Goal: Task Accomplishment & Management: Manage account settings

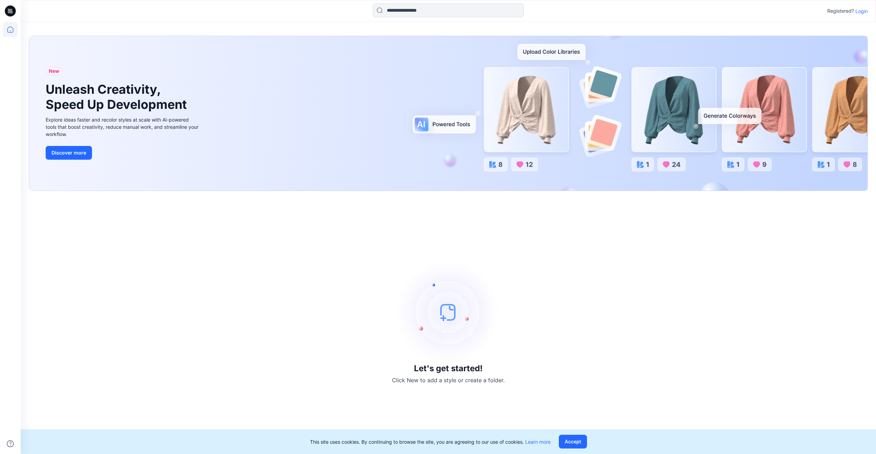
drag, startPoint x: 0, startPoint y: 0, endPoint x: 860, endPoint y: 10, distance: 860.0
click at [860, 10] on p "Login" at bounding box center [862, 11] width 12 height 7
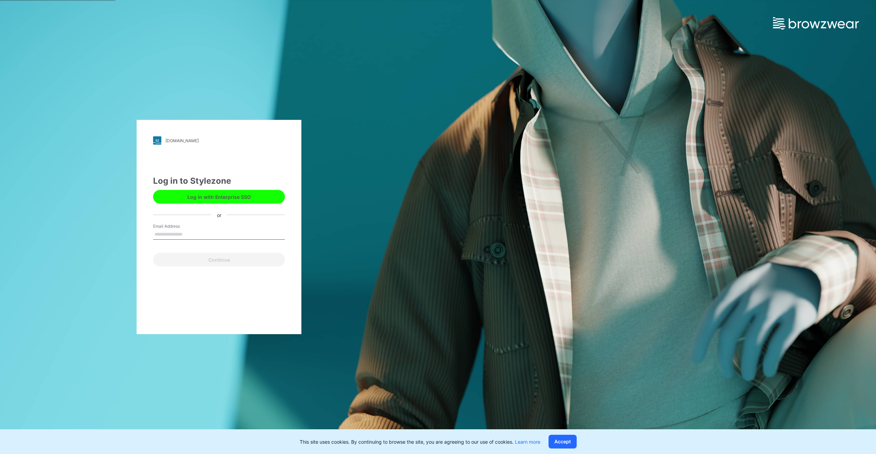
click at [236, 236] on input "Email Address" at bounding box center [219, 234] width 132 height 10
type input "**********"
click at [217, 257] on button "Continue" at bounding box center [219, 260] width 132 height 14
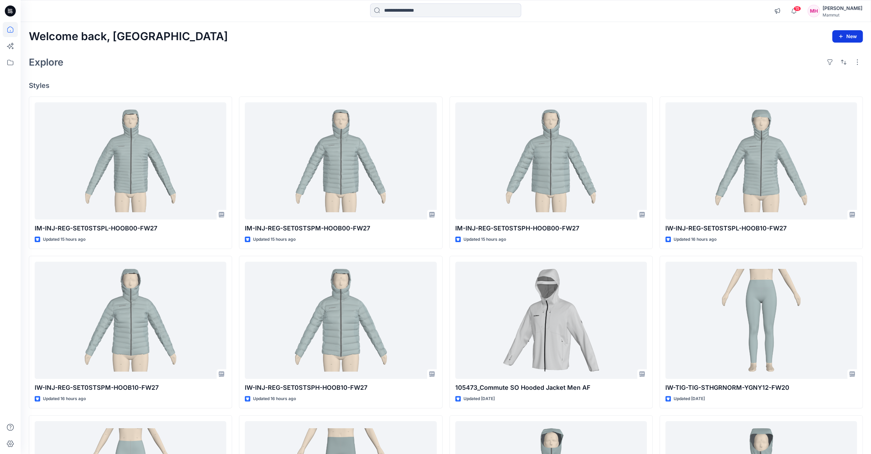
click at [854, 41] on button "New" at bounding box center [847, 36] width 31 height 12
click at [629, 67] on div "Explore" at bounding box center [446, 62] width 834 height 16
click at [16, 60] on icon at bounding box center [10, 62] width 15 height 15
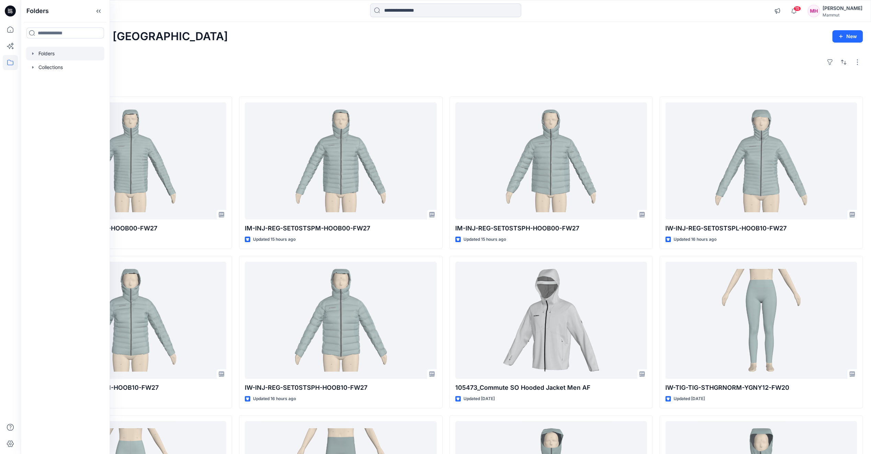
click at [60, 57] on div at bounding box center [65, 54] width 78 height 14
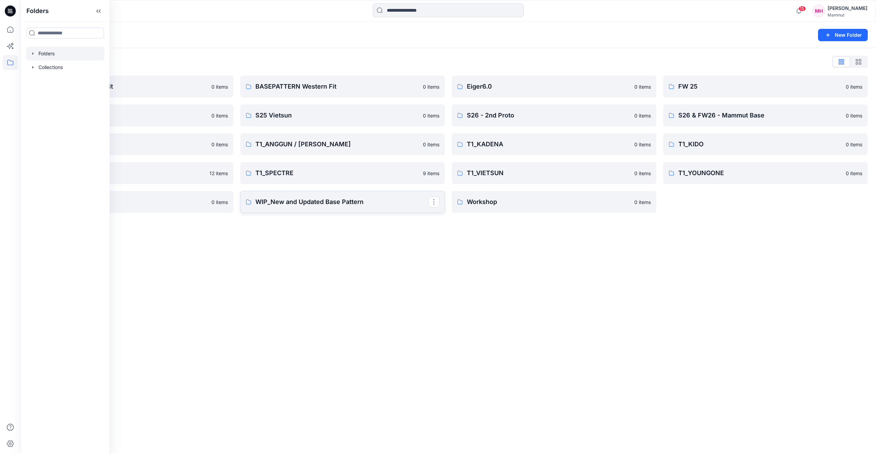
click at [297, 201] on p "WIP_New and Updated Base Pattern" at bounding box center [342, 202] width 173 height 10
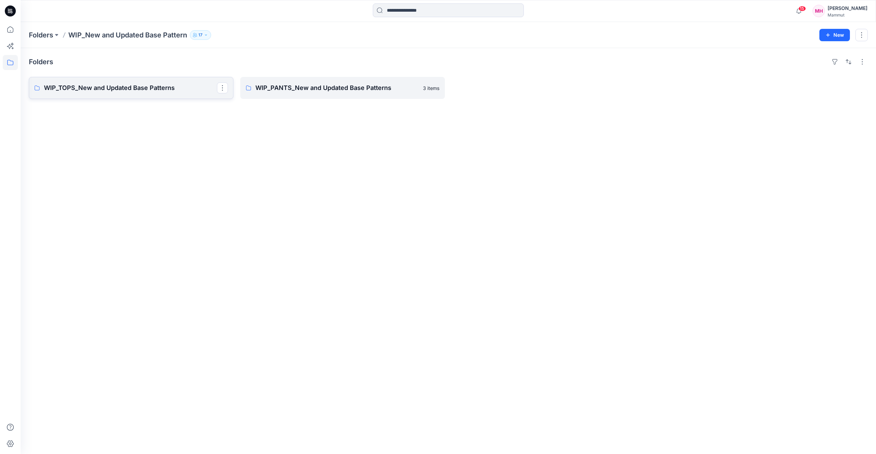
click at [108, 84] on p "WIP_TOPS_New and Updated Base Patterns" at bounding box center [130, 88] width 173 height 10
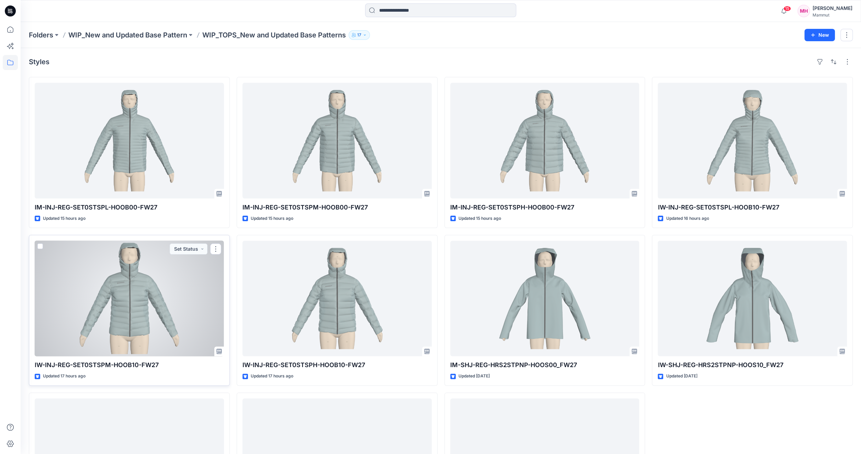
click at [130, 301] on div at bounding box center [129, 299] width 189 height 116
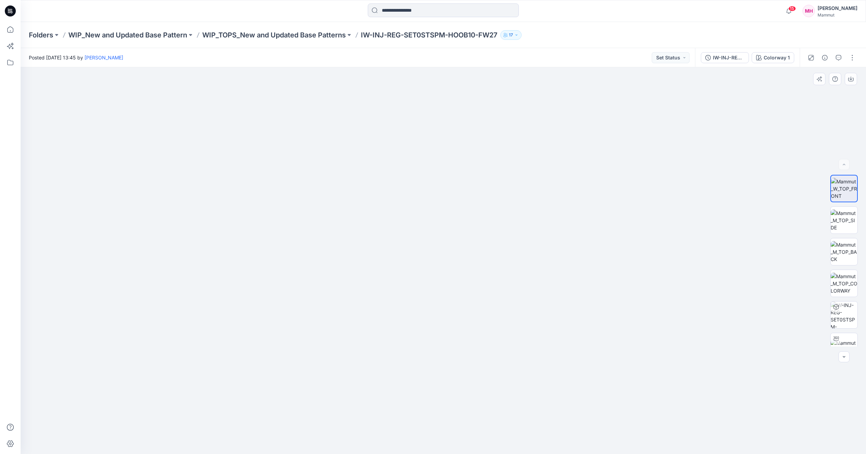
drag, startPoint x: 469, startPoint y: 405, endPoint x: 454, endPoint y: 332, distance: 73.7
click at [826, 56] on icon "button" at bounding box center [824, 57] width 5 height 5
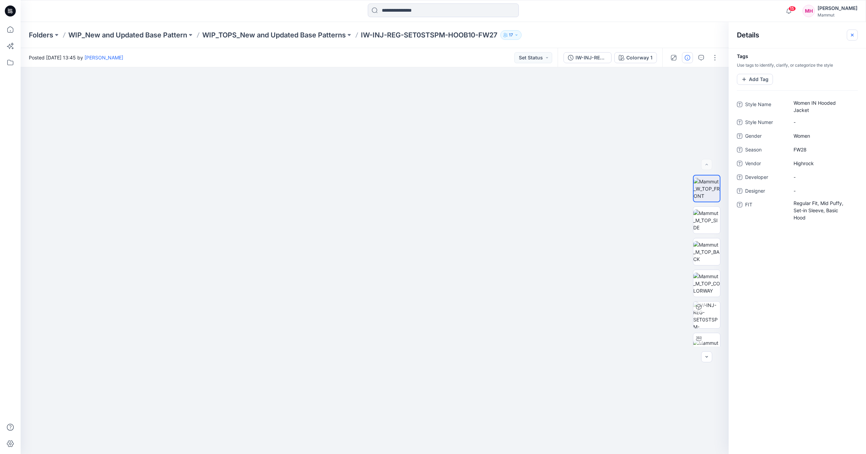
click at [850, 34] on icon "button" at bounding box center [852, 34] width 5 height 5
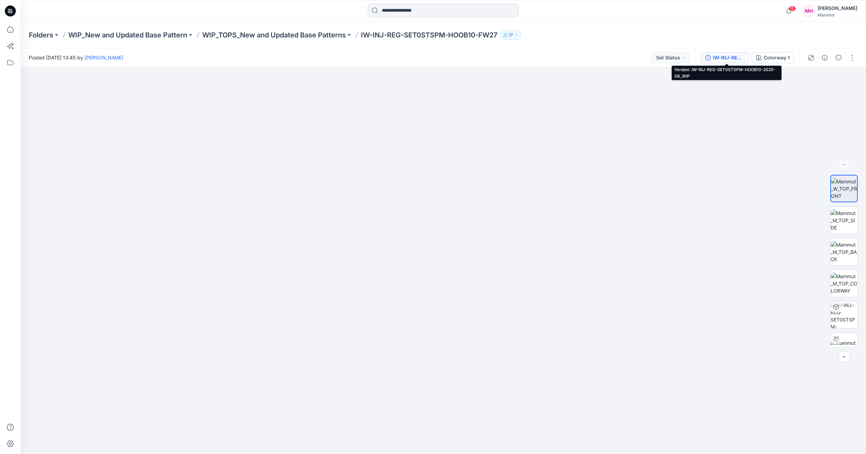
click at [720, 58] on div "IW-INJ-REG-SET0STSPM-HOOB10-2025-08_WIP" at bounding box center [729, 58] width 32 height 8
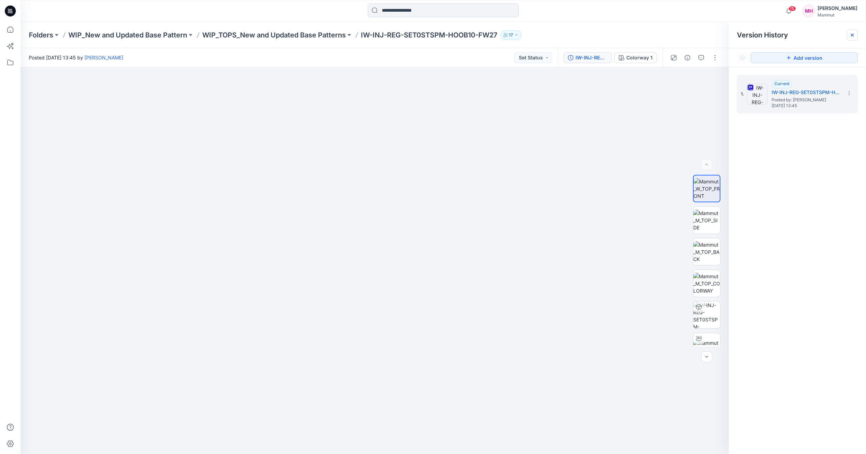
click at [852, 35] on icon at bounding box center [852, 35] width 3 height 3
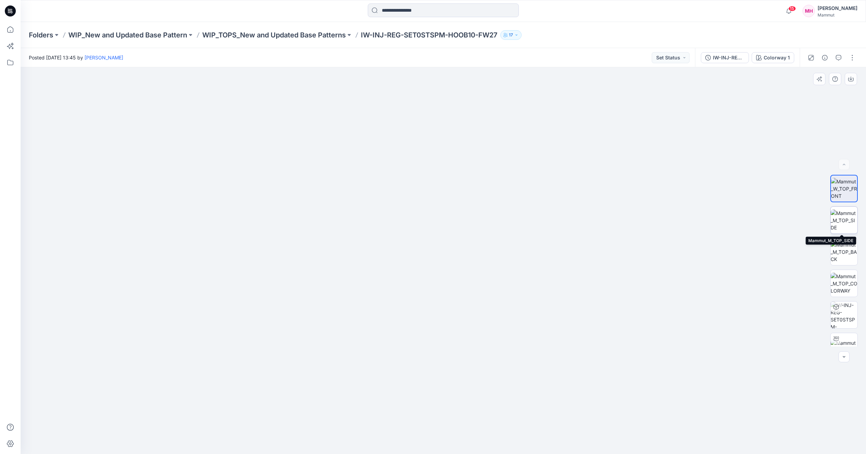
click at [848, 218] on img at bounding box center [844, 220] width 27 height 22
click at [844, 258] on img at bounding box center [844, 252] width 27 height 22
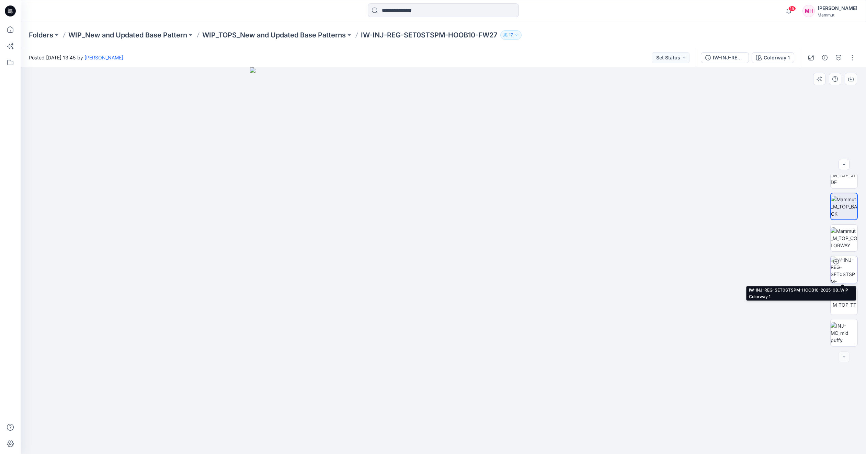
click at [842, 269] on img at bounding box center [844, 269] width 27 height 27
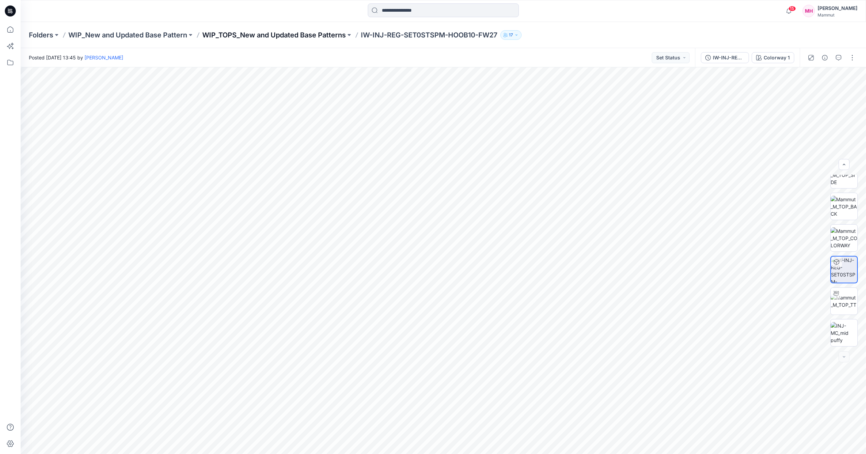
click at [319, 39] on p "WIP_TOPS_New and Updated Base Patterns" at bounding box center [274, 35] width 144 height 10
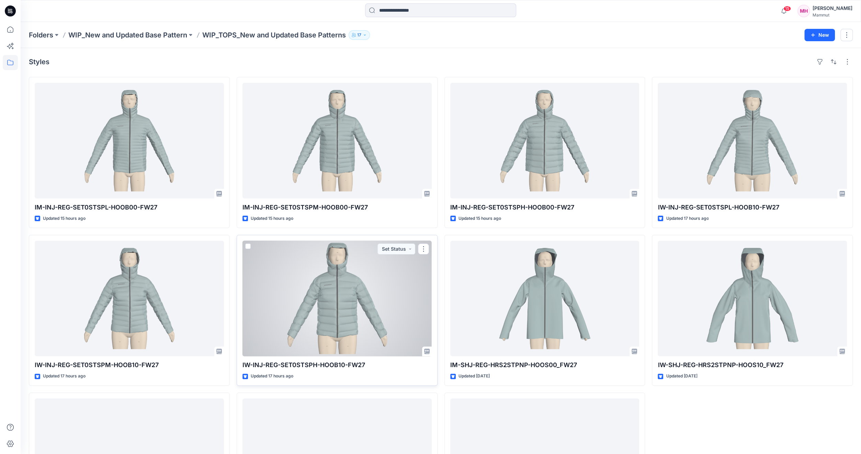
click at [336, 309] on div at bounding box center [336, 299] width 189 height 116
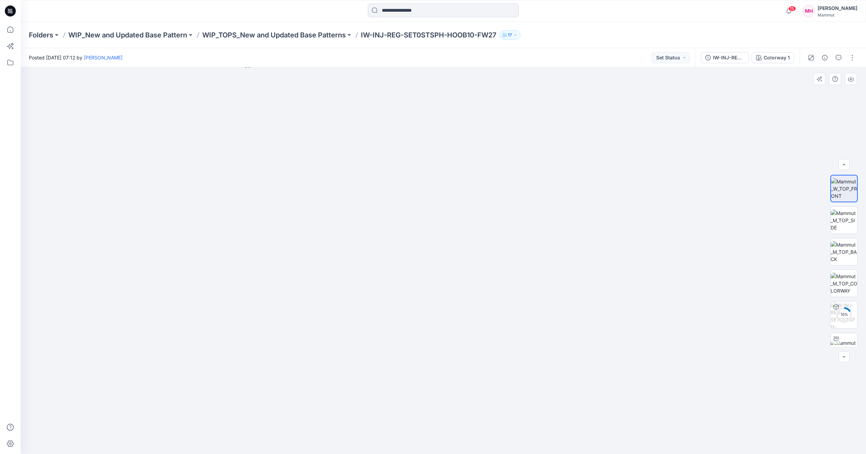
scroll to position [77, 0]
click at [850, 306] on img at bounding box center [844, 301] width 27 height 14
click at [854, 329] on img at bounding box center [844, 333] width 27 height 22
click at [839, 304] on img at bounding box center [844, 301] width 27 height 14
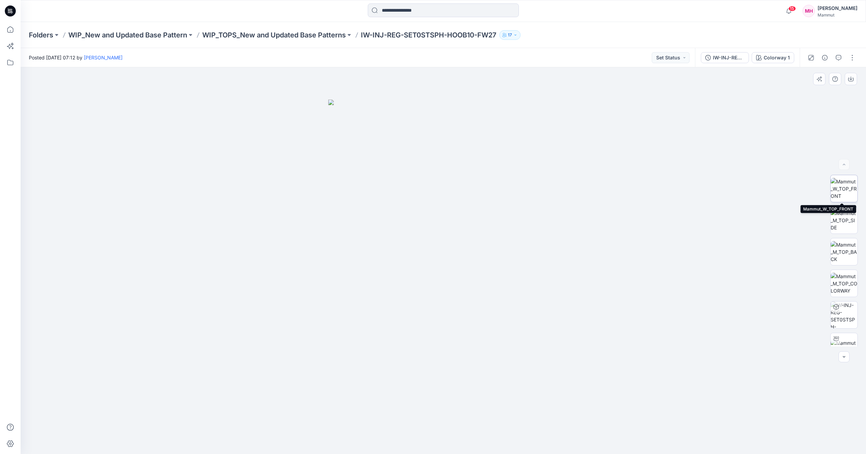
click at [847, 192] on img at bounding box center [844, 189] width 27 height 22
click at [313, 33] on p "WIP_TOPS_New and Updated Base Patterns" at bounding box center [274, 35] width 144 height 10
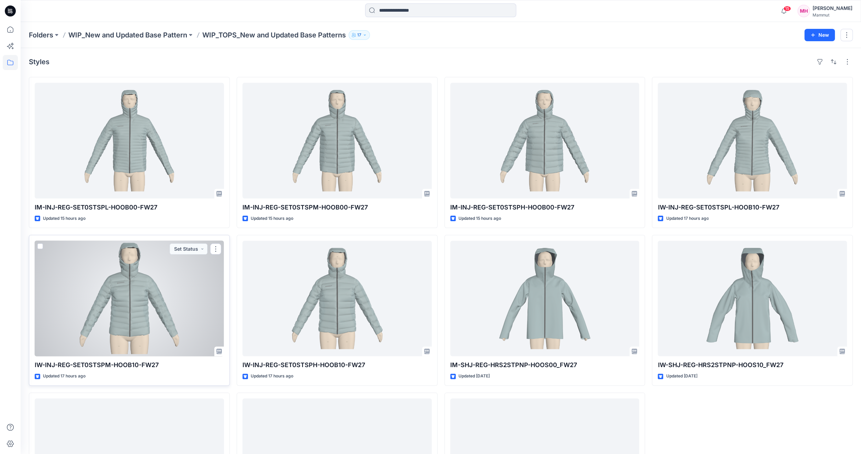
click at [135, 308] on div at bounding box center [129, 299] width 189 height 116
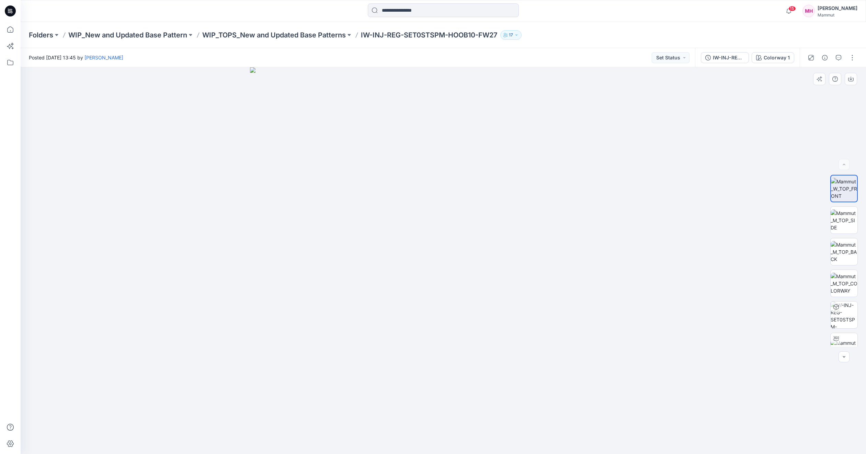
drag, startPoint x: 598, startPoint y: 309, endPoint x: 493, endPoint y: 311, distance: 104.8
click at [493, 311] on img at bounding box center [443, 260] width 387 height 387
click at [839, 333] on img at bounding box center [844, 333] width 27 height 22
click at [310, 36] on p "WIP_TOPS_New and Updated Base Patterns" at bounding box center [274, 35] width 144 height 10
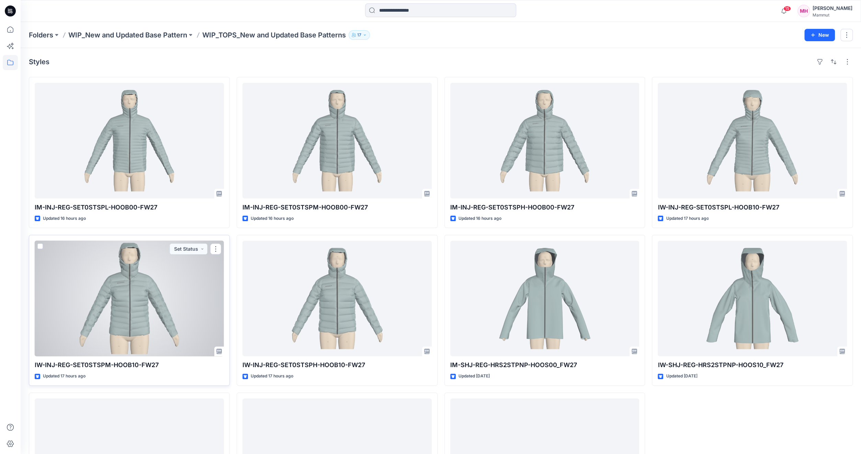
click at [142, 293] on div at bounding box center [129, 299] width 189 height 116
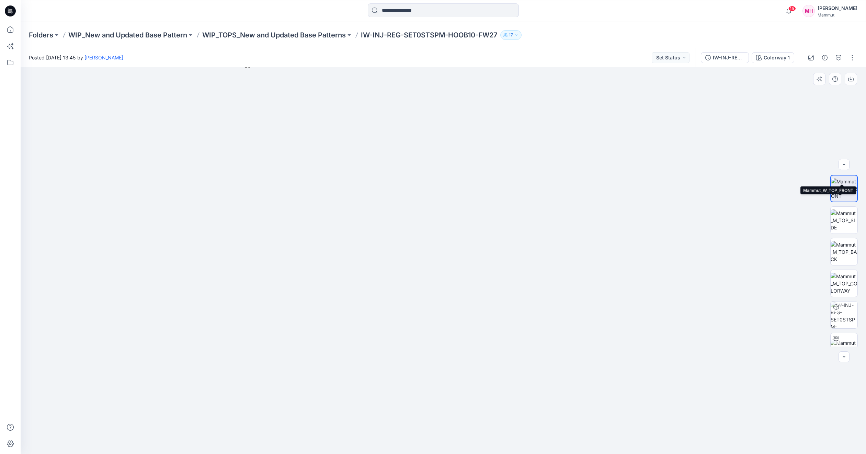
scroll to position [45, 0]
click at [845, 334] on img at bounding box center [844, 333] width 27 height 22
click at [842, 180] on img at bounding box center [844, 189] width 27 height 22
click at [827, 56] on icon "button" at bounding box center [824, 57] width 5 height 5
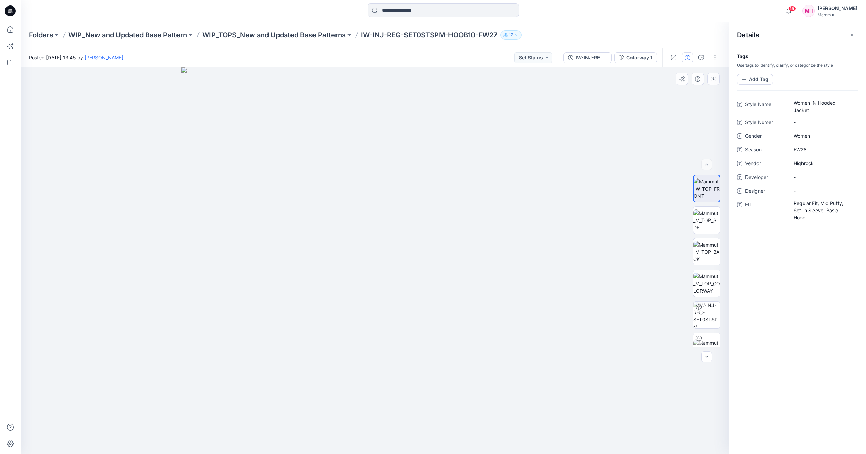
click at [601, 287] on div at bounding box center [375, 260] width 708 height 387
click at [851, 37] on icon "button" at bounding box center [852, 34] width 5 height 5
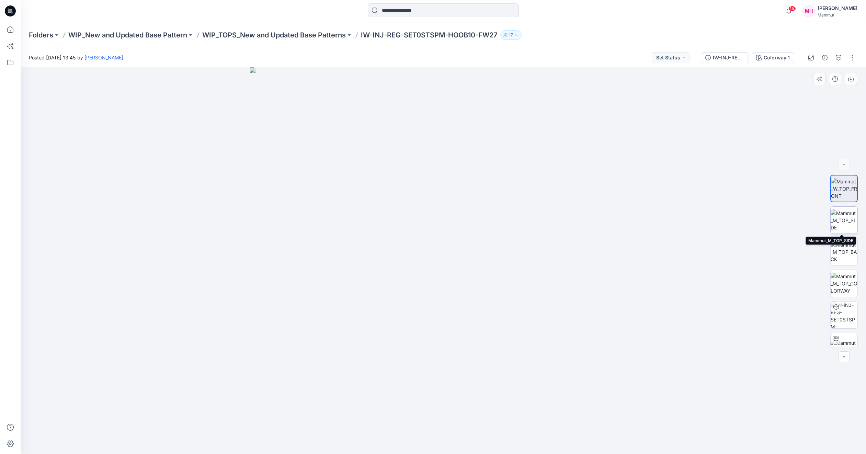
click at [849, 220] on img at bounding box center [844, 220] width 27 height 22
click at [840, 252] on img at bounding box center [844, 252] width 27 height 22
click at [844, 190] on img at bounding box center [844, 189] width 27 height 22
click at [736, 56] on div "IW-INJ-REG-SET0STSPM-HOOB10-2025-08_WIP" at bounding box center [729, 58] width 32 height 8
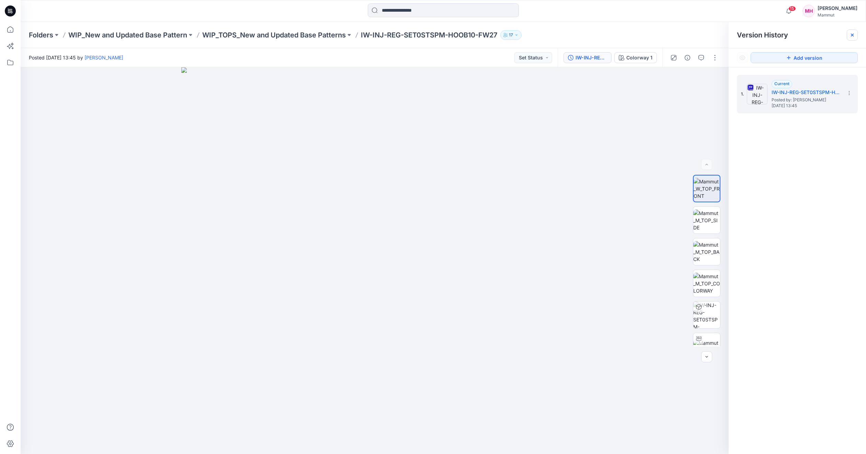
click at [853, 36] on icon at bounding box center [852, 35] width 3 height 3
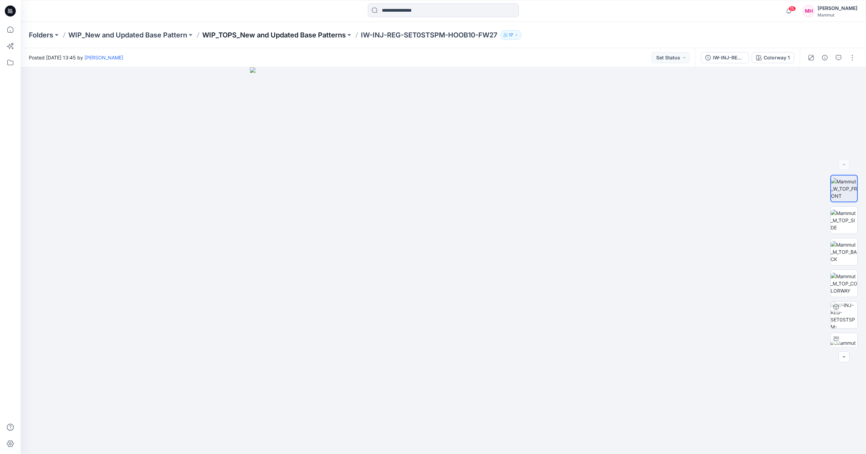
click at [286, 34] on p "WIP_TOPS_New and Updated Base Patterns" at bounding box center [274, 35] width 144 height 10
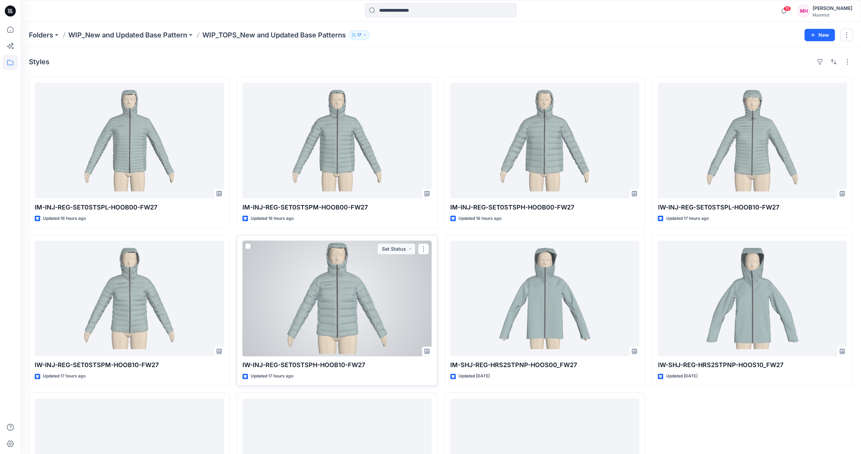
click at [342, 295] on div at bounding box center [336, 299] width 189 height 116
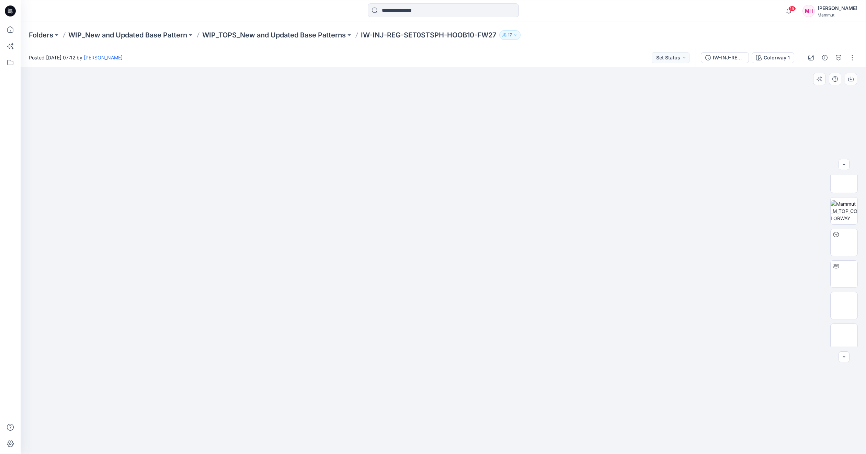
scroll to position [77, 0]
click at [843, 303] on img at bounding box center [844, 301] width 27 height 14
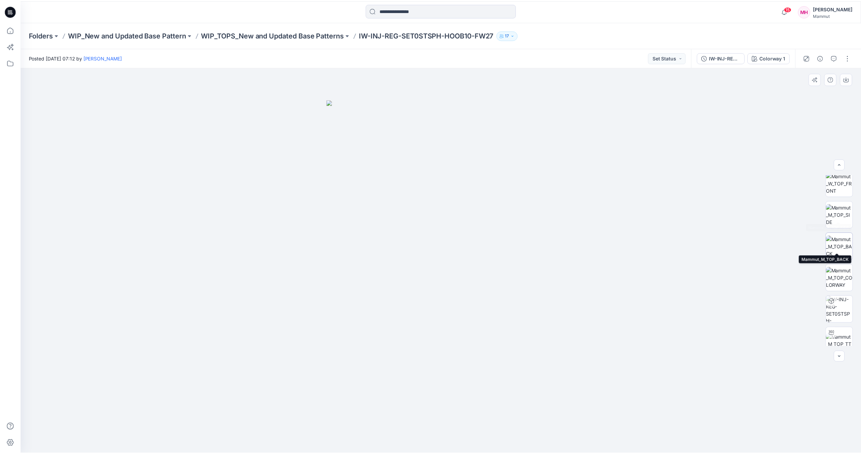
scroll to position [0, 0]
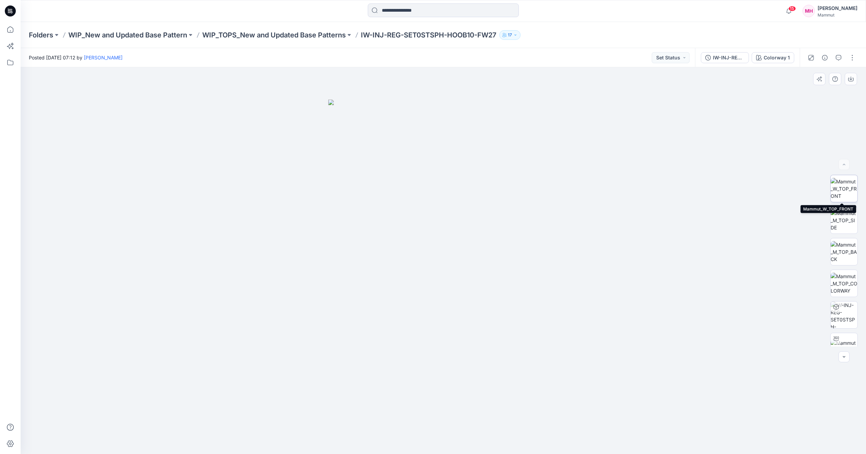
click at [840, 188] on img at bounding box center [844, 189] width 27 height 22
click at [299, 32] on p "WIP_TOPS_New and Updated Base Patterns" at bounding box center [274, 35] width 144 height 10
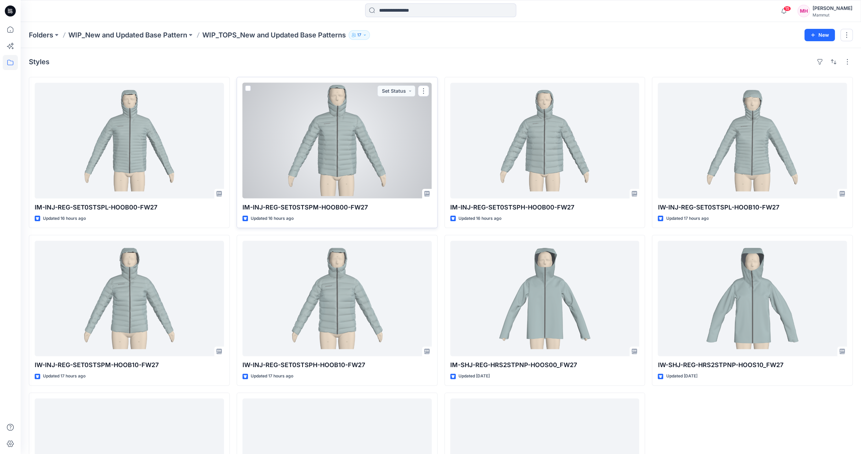
click at [344, 150] on div at bounding box center [336, 141] width 189 height 116
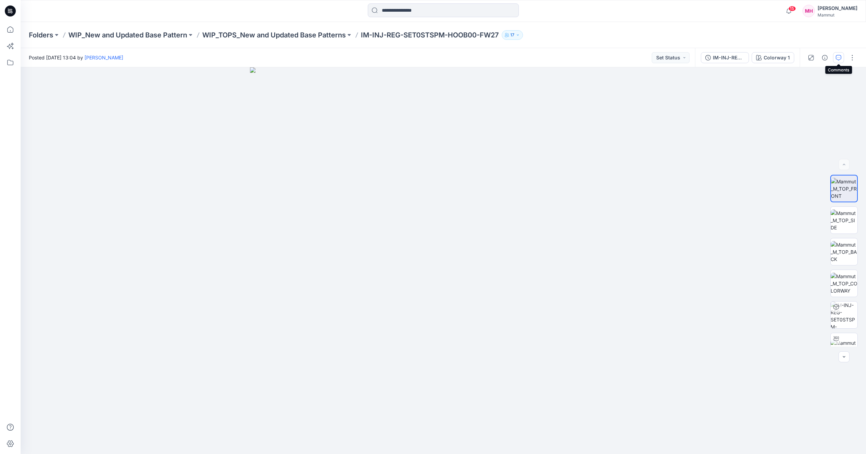
click at [838, 60] on icon "button" at bounding box center [838, 57] width 5 height 5
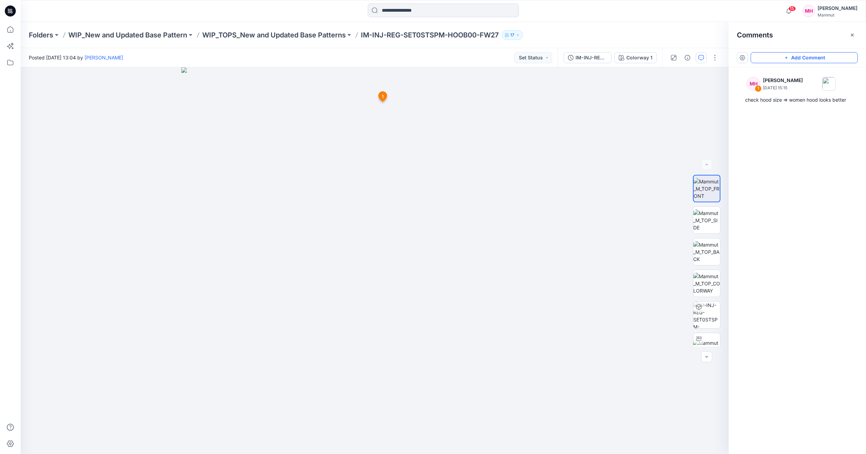
click at [812, 58] on button "Add Comment" at bounding box center [804, 57] width 107 height 11
click at [439, 211] on div "2 1 MH Milena Hirt September 10, 2025 15:15 check hood size => women hood looks…" at bounding box center [375, 260] width 708 height 387
click at [496, 257] on button "Cancel" at bounding box center [499, 255] width 28 height 11
click at [266, 34] on p "WIP_TOPS_New and Updated Base Patterns" at bounding box center [274, 35] width 144 height 10
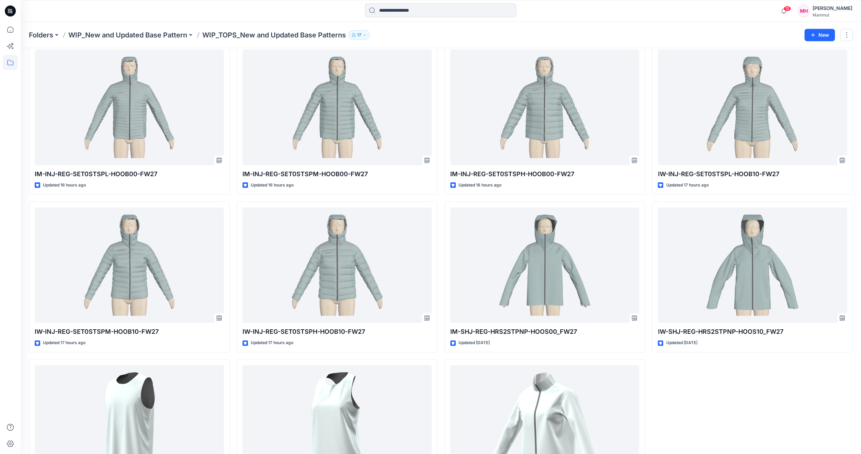
scroll to position [34, 0]
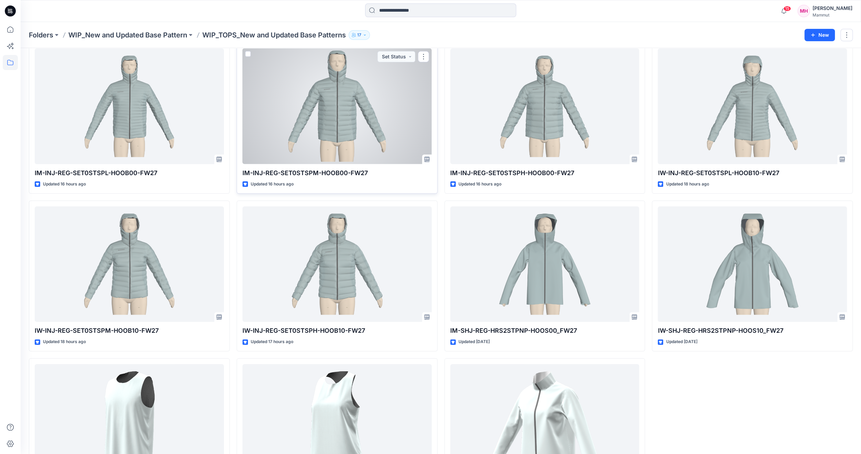
click at [352, 102] on div at bounding box center [336, 106] width 189 height 116
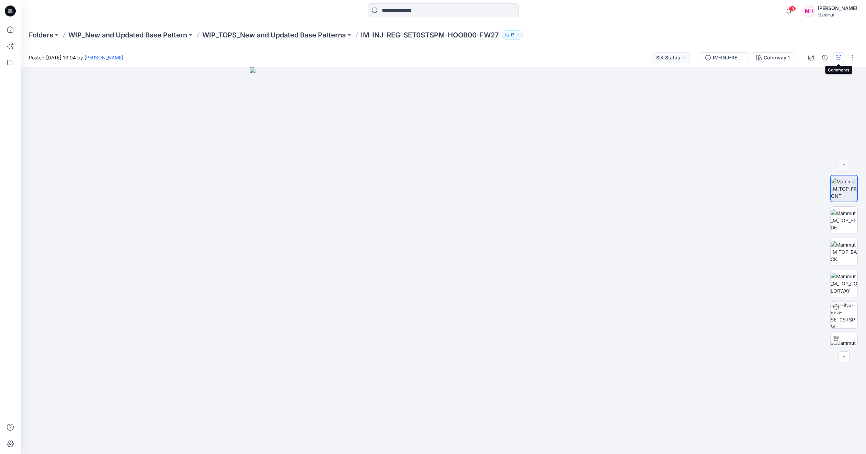
click at [839, 59] on icon "button" at bounding box center [838, 57] width 5 height 5
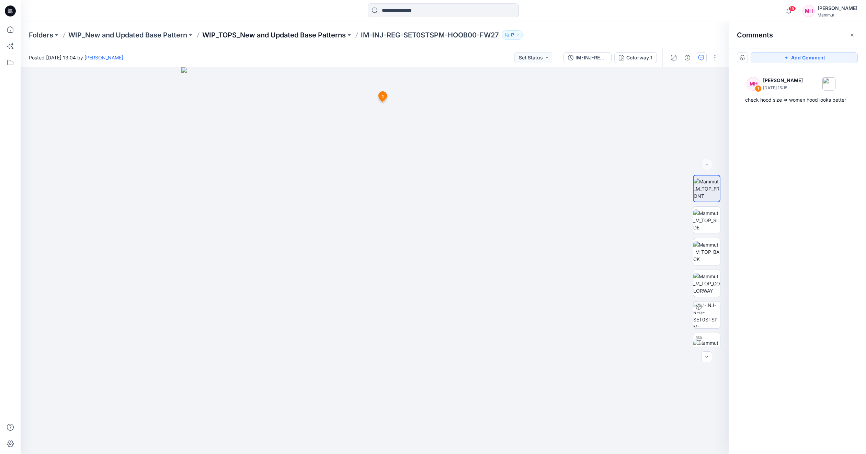
click at [284, 33] on p "WIP_TOPS_New and Updated Base Patterns" at bounding box center [274, 35] width 144 height 10
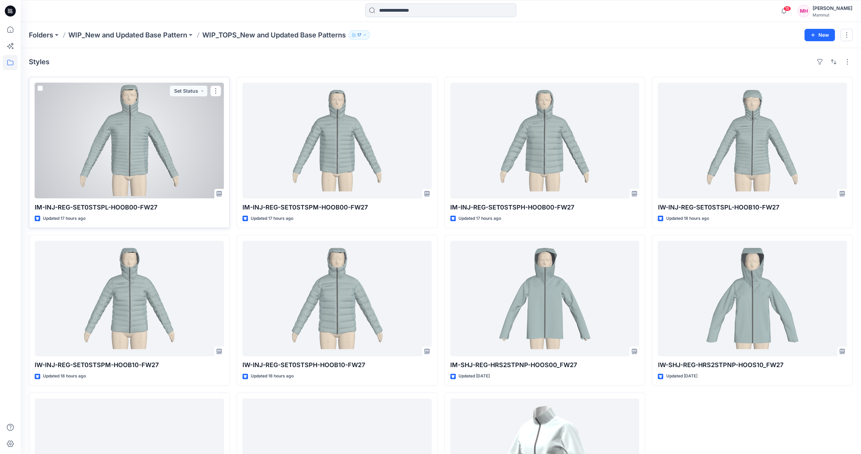
click at [149, 132] on div at bounding box center [129, 141] width 189 height 116
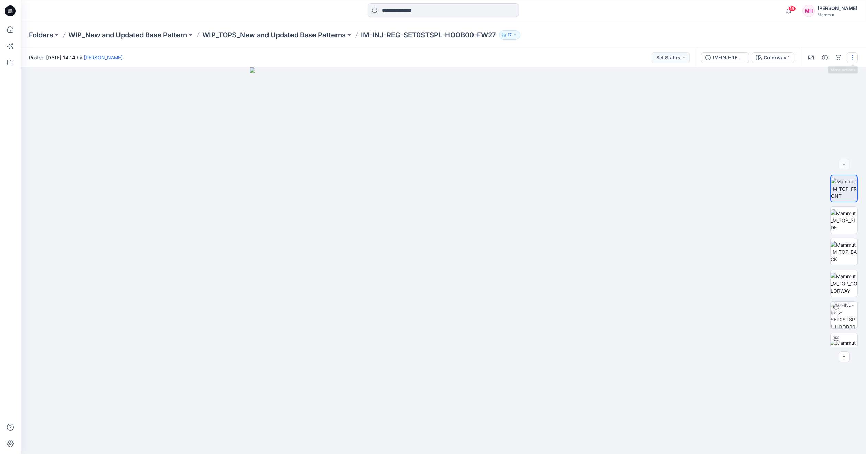
click at [854, 56] on button "button" at bounding box center [852, 57] width 11 height 11
click at [814, 91] on button "Edit" at bounding box center [823, 93] width 63 height 13
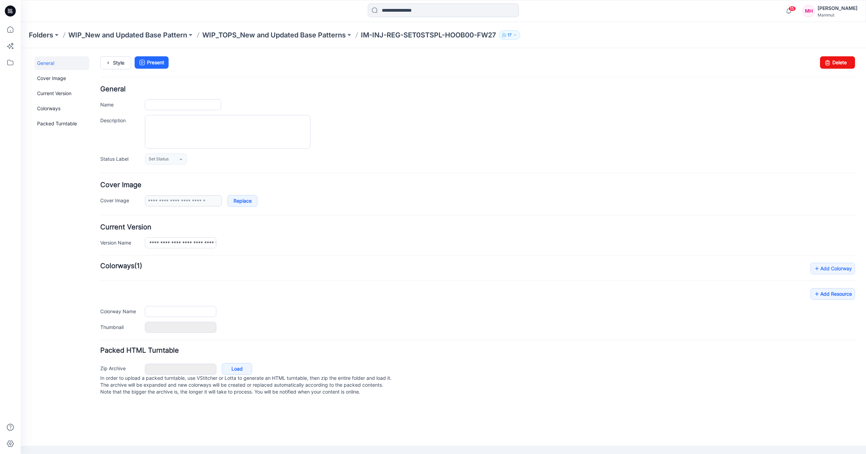
type input "**********"
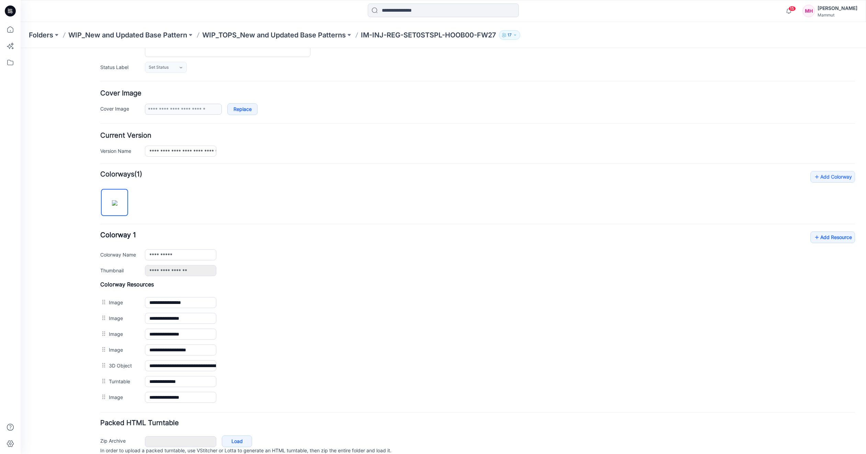
scroll to position [118, 0]
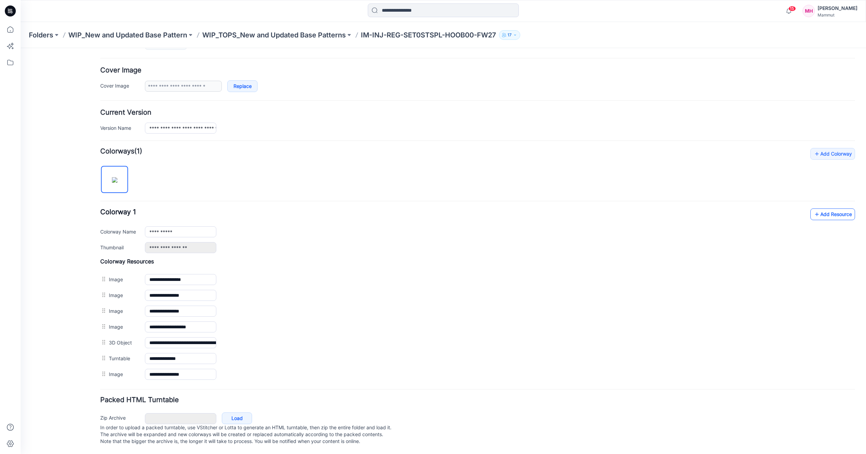
click at [834, 209] on link "Add Resource" at bounding box center [832, 214] width 45 height 12
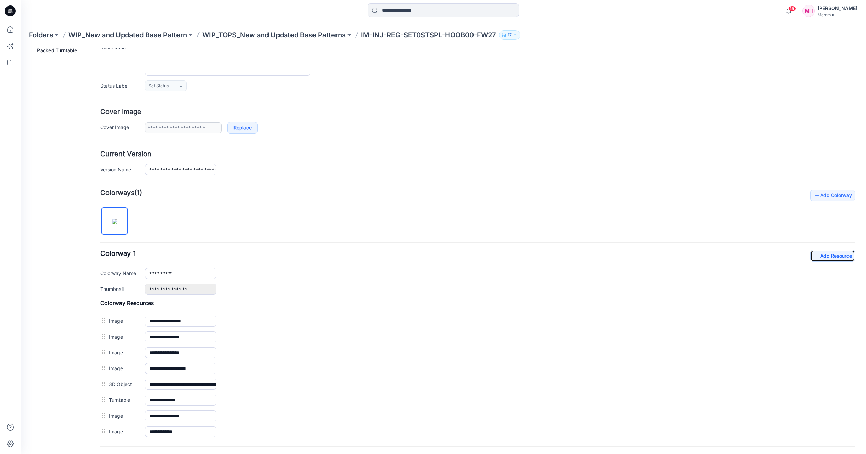
scroll to position [0, 0]
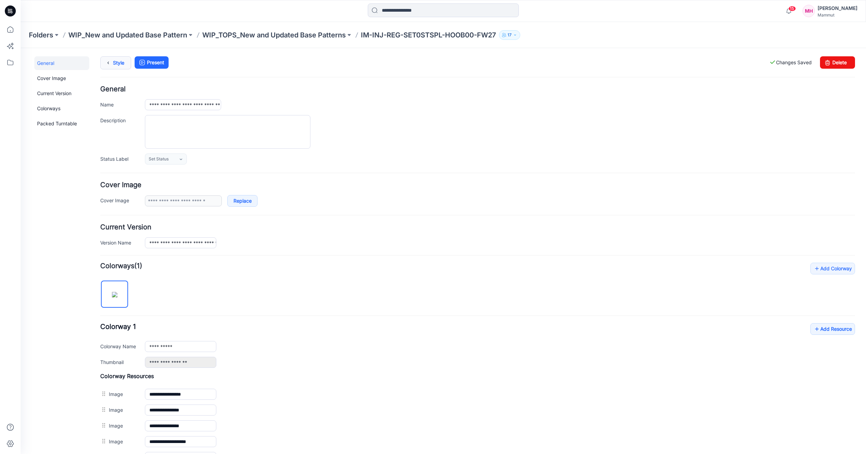
click at [112, 60] on icon at bounding box center [108, 63] width 10 height 12
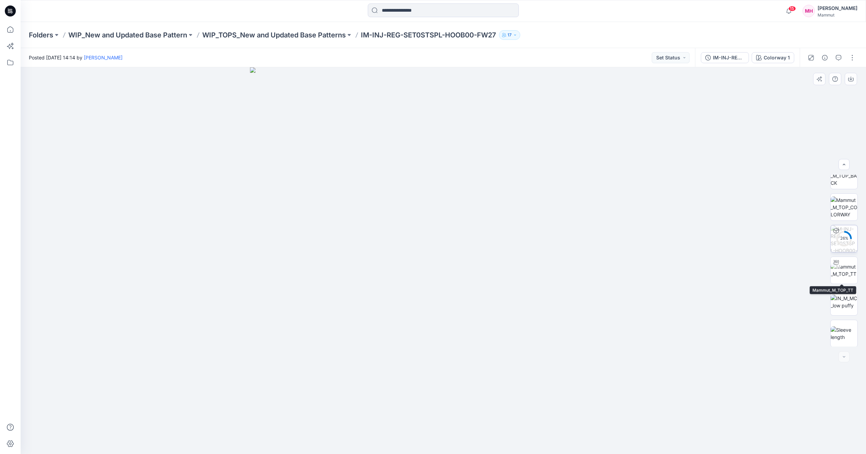
scroll to position [77, 0]
click at [313, 37] on p "WIP_TOPS_New and Updated Base Patterns" at bounding box center [274, 35] width 144 height 10
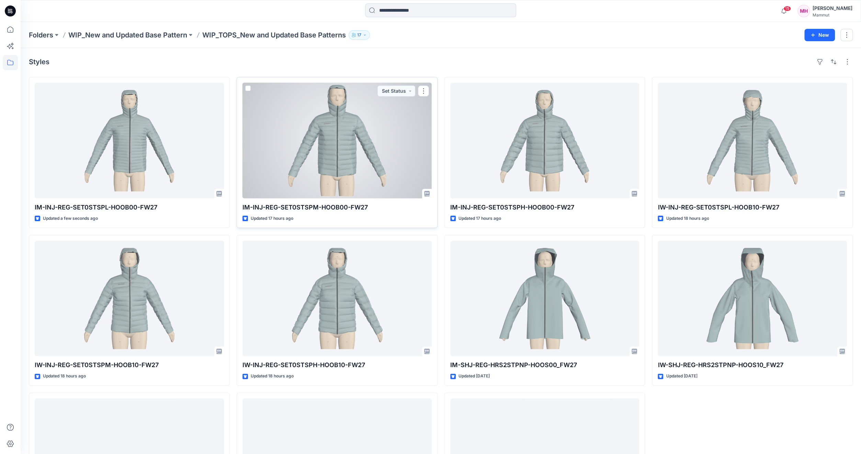
click at [378, 142] on div at bounding box center [336, 141] width 189 height 116
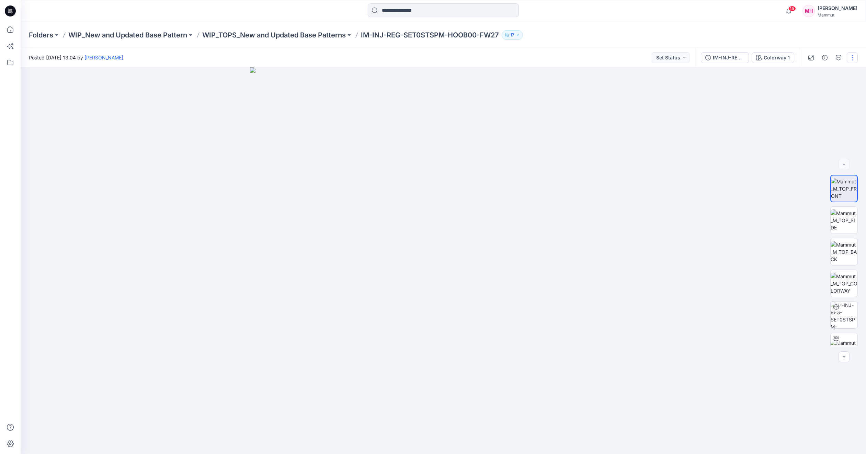
click at [854, 57] on button "button" at bounding box center [852, 57] width 11 height 11
click at [815, 91] on button "Edit" at bounding box center [823, 93] width 63 height 13
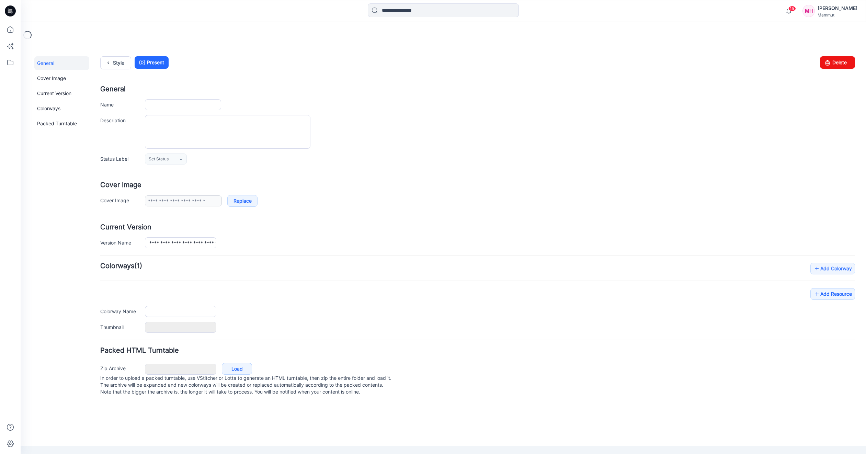
type input "**********"
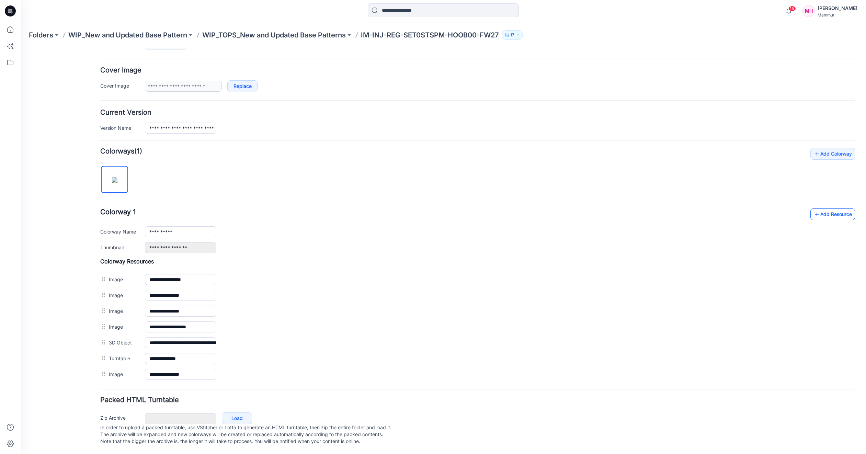
scroll to position [118, 0]
click at [835, 209] on link "Add Resource" at bounding box center [832, 214] width 45 height 12
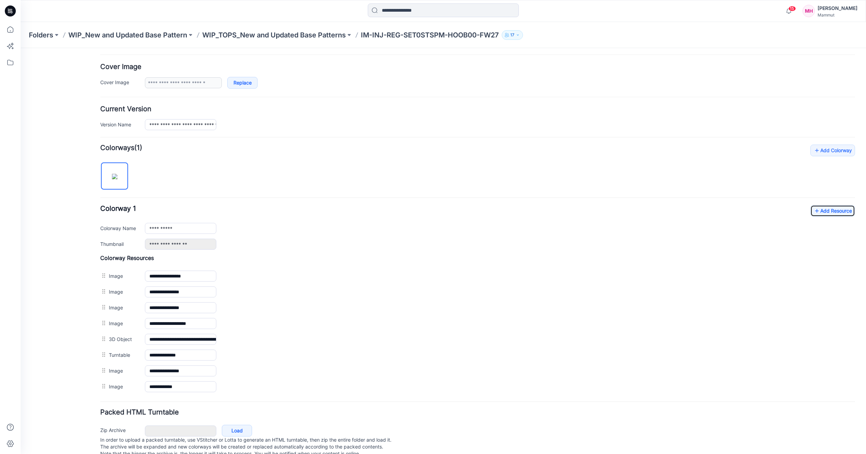
scroll to position [0, 0]
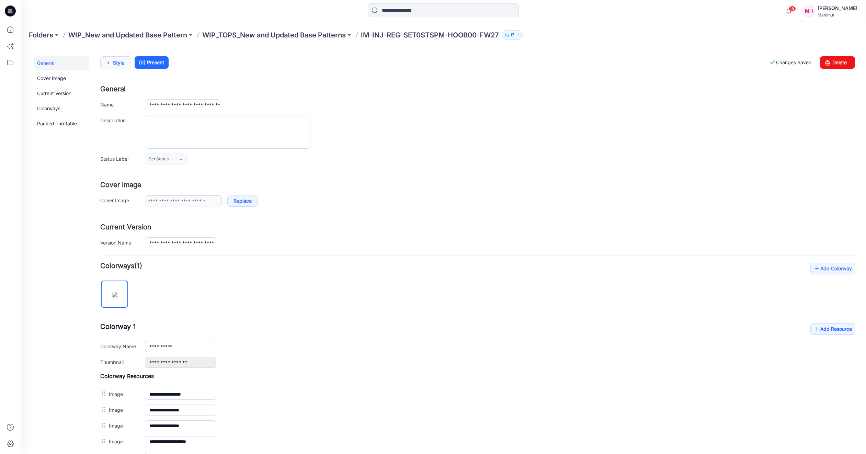
click at [111, 63] on icon at bounding box center [108, 63] width 10 height 12
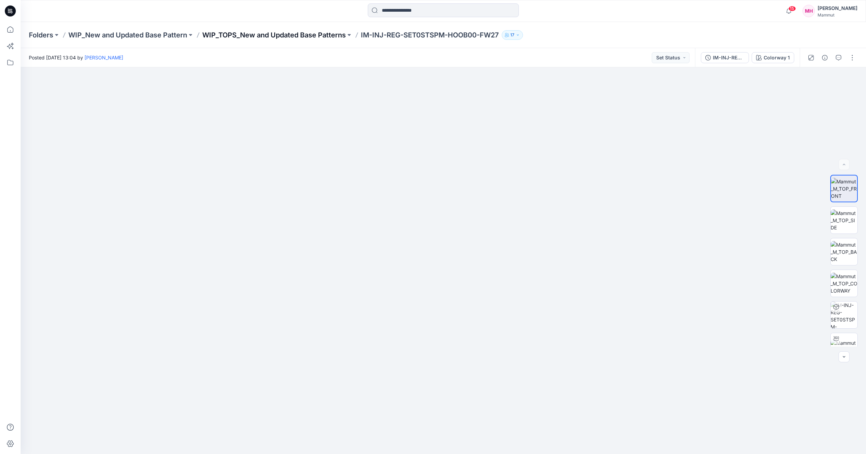
click at [286, 32] on p "WIP_TOPS_New and Updated Base Patterns" at bounding box center [274, 35] width 144 height 10
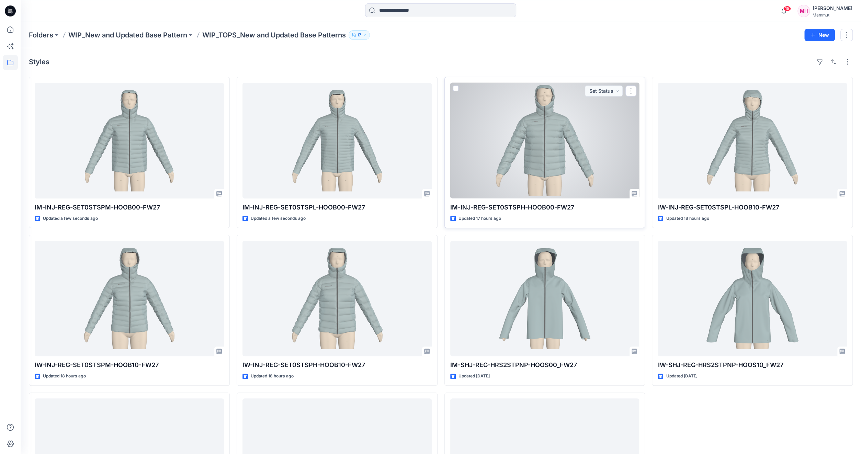
click at [591, 155] on div at bounding box center [544, 141] width 189 height 116
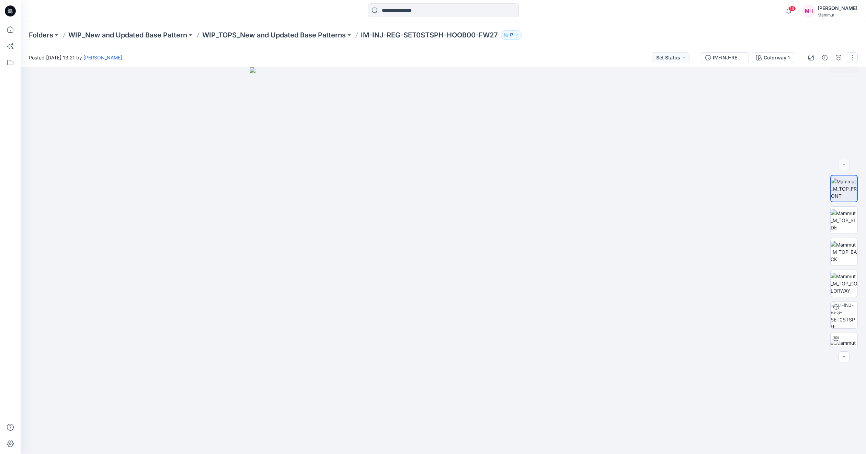
click at [853, 58] on button "button" at bounding box center [852, 57] width 11 height 11
click at [808, 93] on p "Edit" at bounding box center [808, 92] width 9 height 7
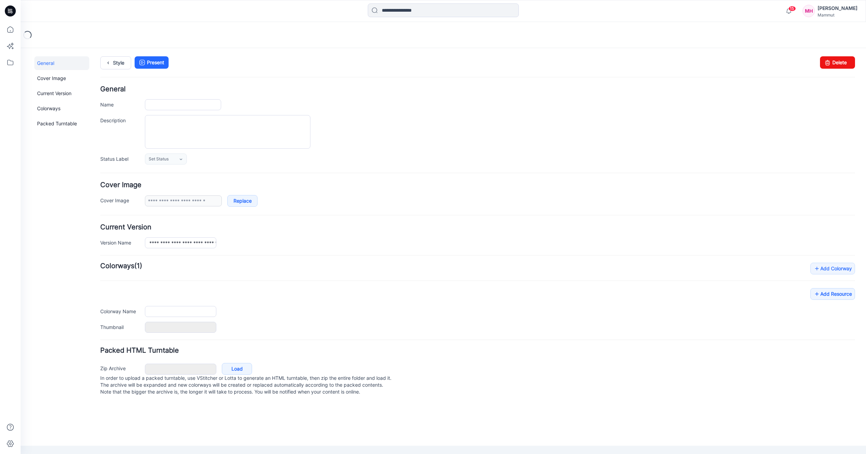
type input "**********"
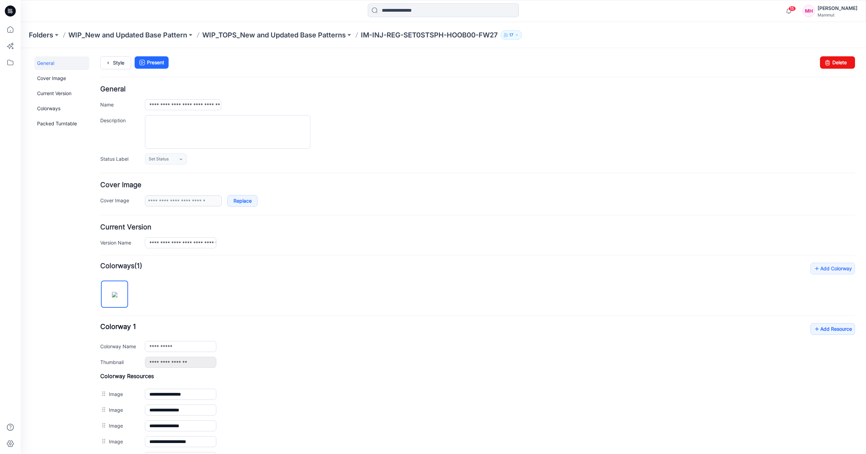
scroll to position [134, 0]
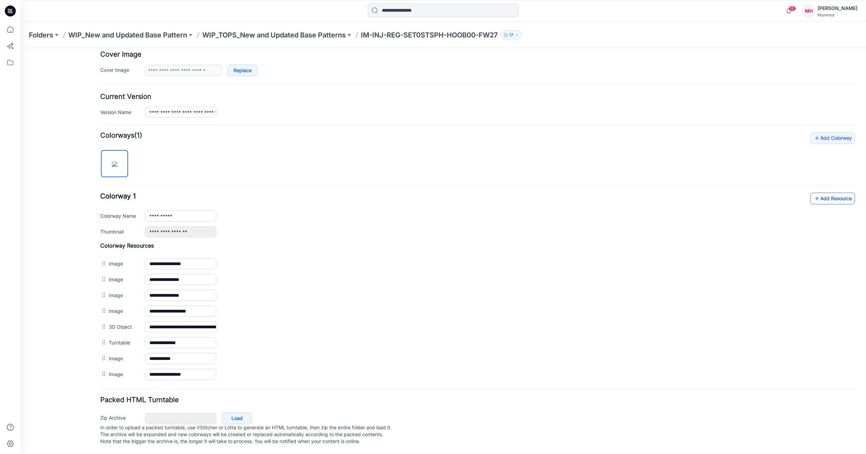
click at [830, 193] on link "Add Resource" at bounding box center [832, 199] width 45 height 12
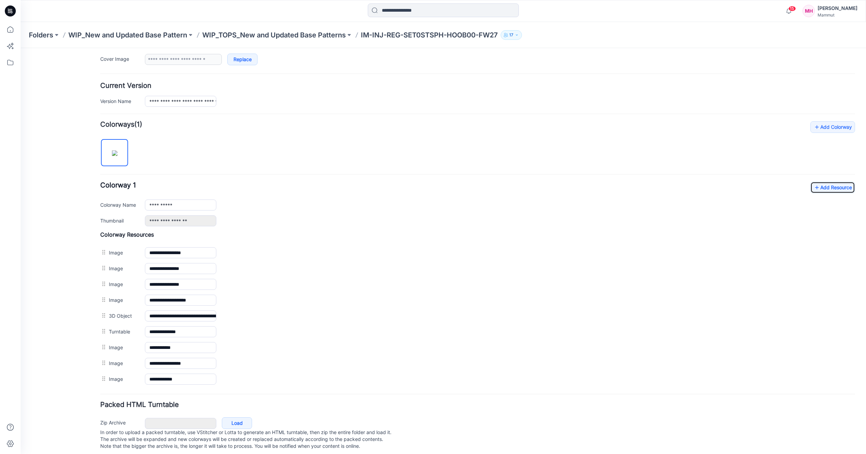
scroll to position [0, 0]
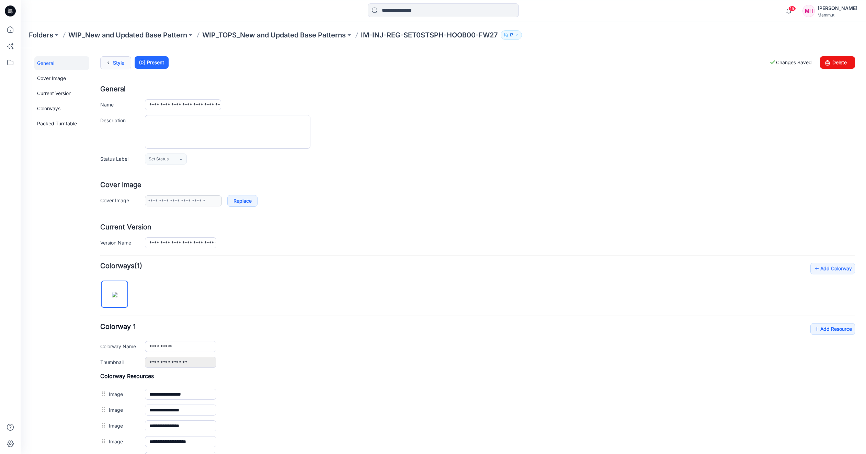
click at [117, 66] on link "Style" at bounding box center [115, 62] width 31 height 13
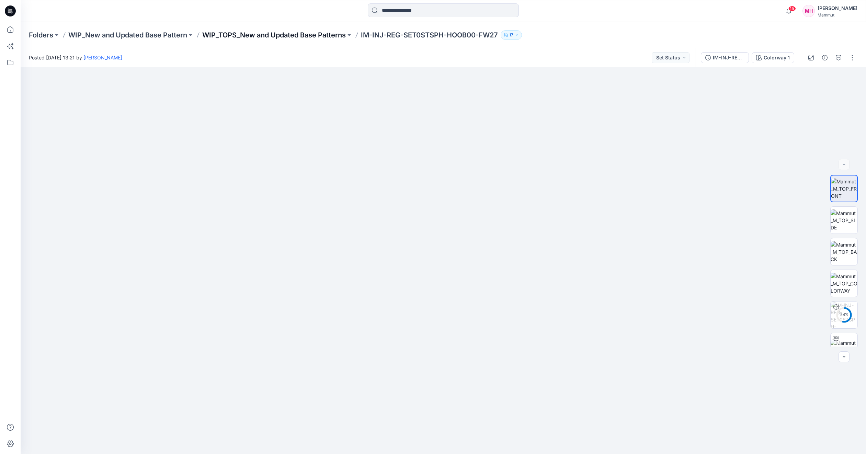
click at [317, 36] on p "WIP_TOPS_New and Updated Base Patterns" at bounding box center [274, 35] width 144 height 10
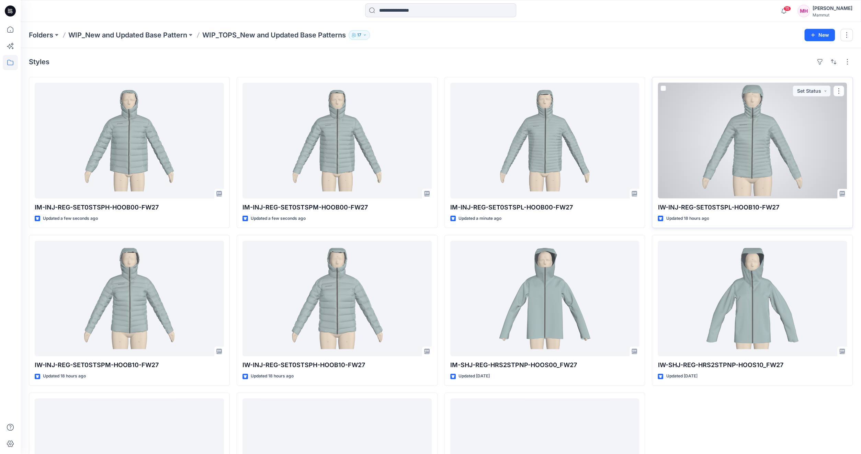
click at [771, 144] on div at bounding box center [752, 141] width 189 height 116
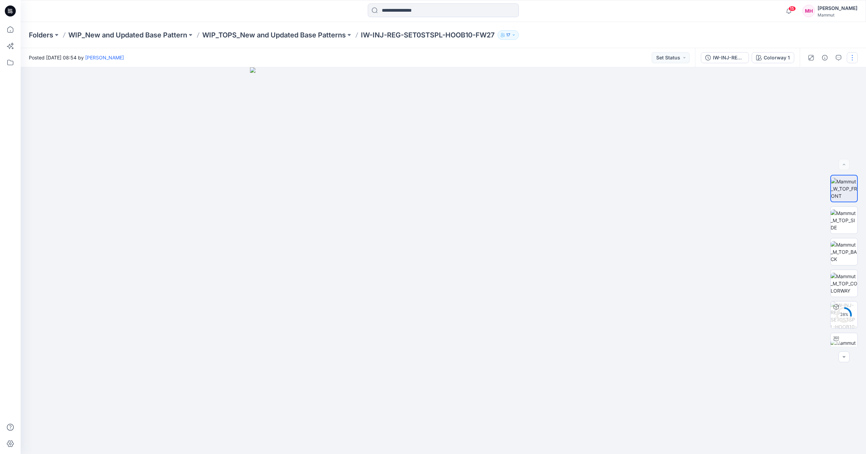
click at [850, 57] on button "button" at bounding box center [852, 57] width 11 height 11
click at [828, 96] on button "Edit" at bounding box center [823, 93] width 63 height 13
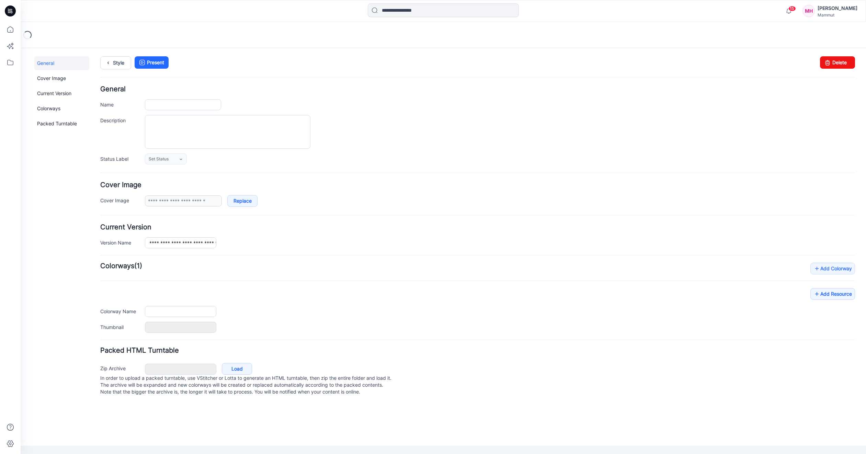
type input "**********"
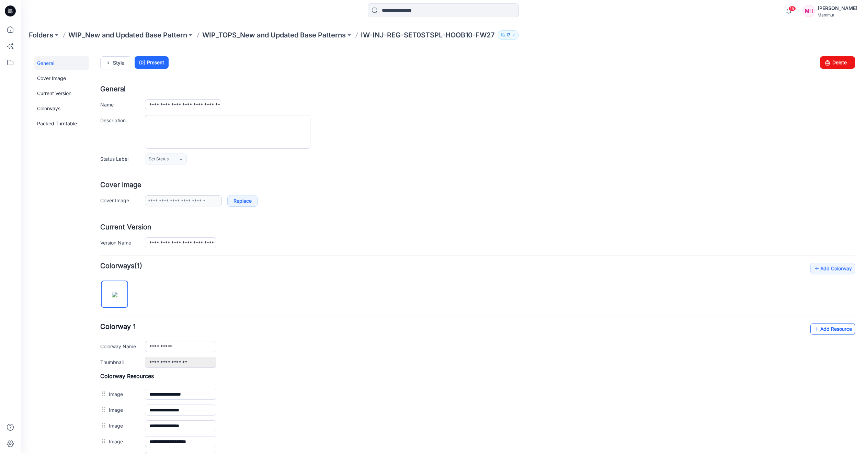
click at [830, 328] on link "Add Resource" at bounding box center [832, 329] width 45 height 12
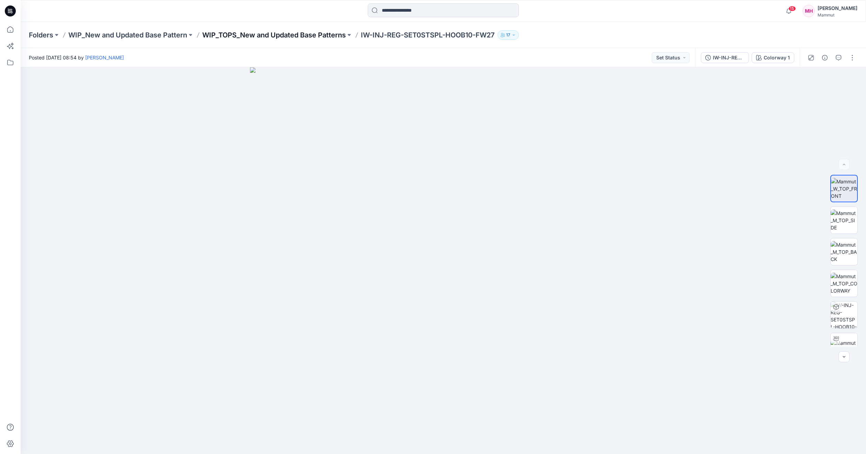
click at [271, 36] on p "WIP_TOPS_New and Updated Base Patterns" at bounding box center [274, 35] width 144 height 10
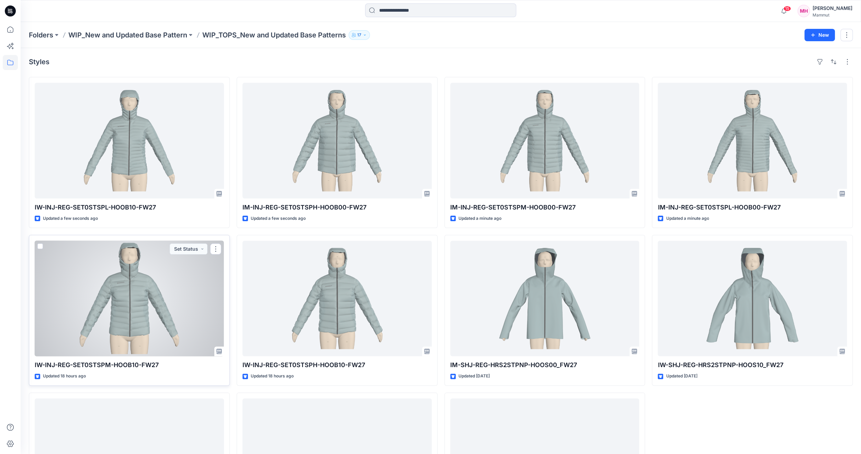
click at [194, 288] on div at bounding box center [129, 299] width 189 height 116
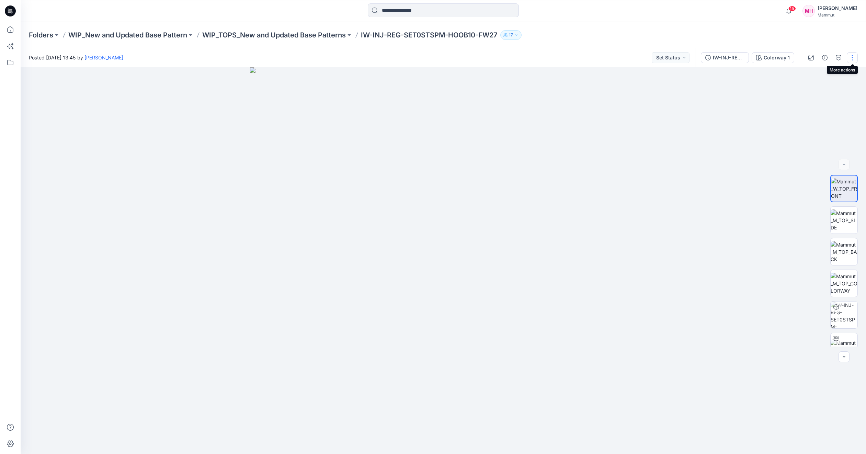
click at [849, 59] on button "button" at bounding box center [852, 57] width 11 height 11
click at [825, 91] on button "Edit" at bounding box center [823, 93] width 63 height 13
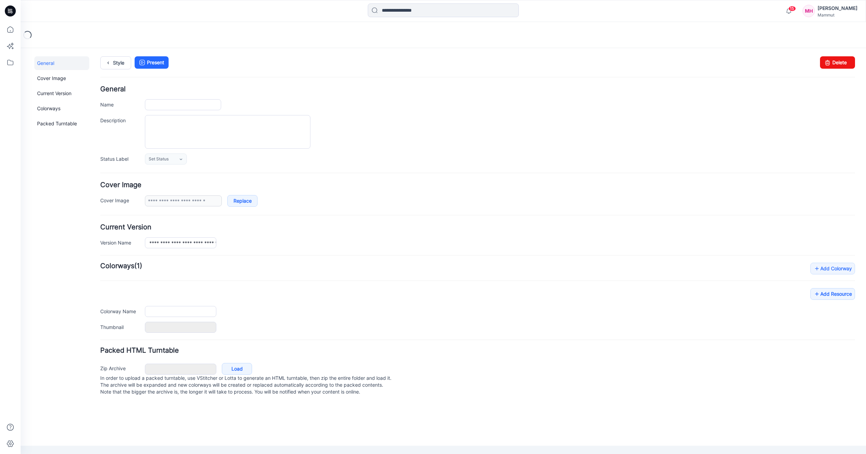
type input "**********"
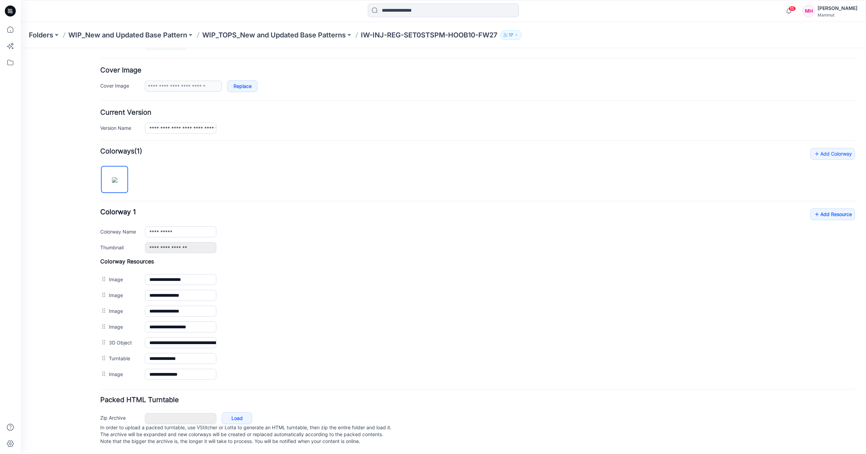
scroll to position [118, 0]
click at [824, 218] on div "**********" at bounding box center [477, 230] width 755 height 45
click at [822, 211] on link "Add Resource" at bounding box center [832, 214] width 45 height 12
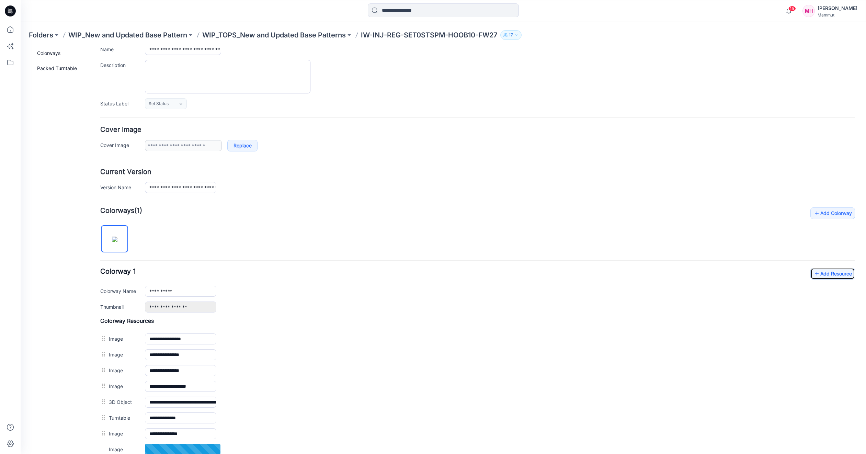
scroll to position [0, 0]
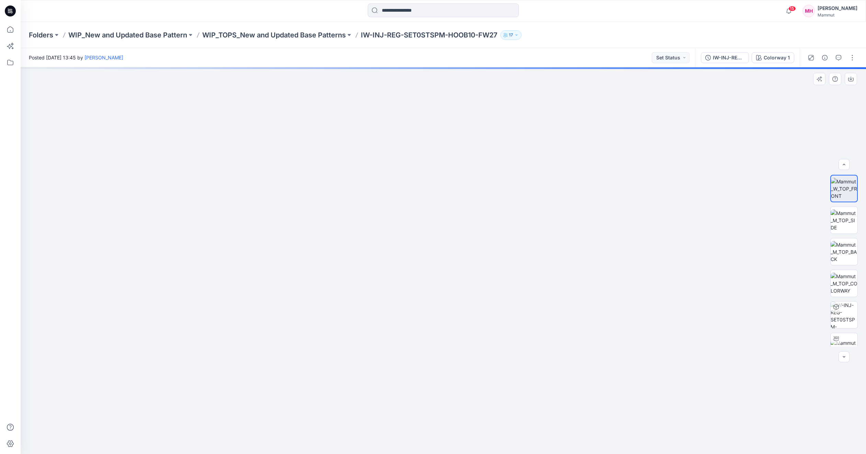
scroll to position [77, 0]
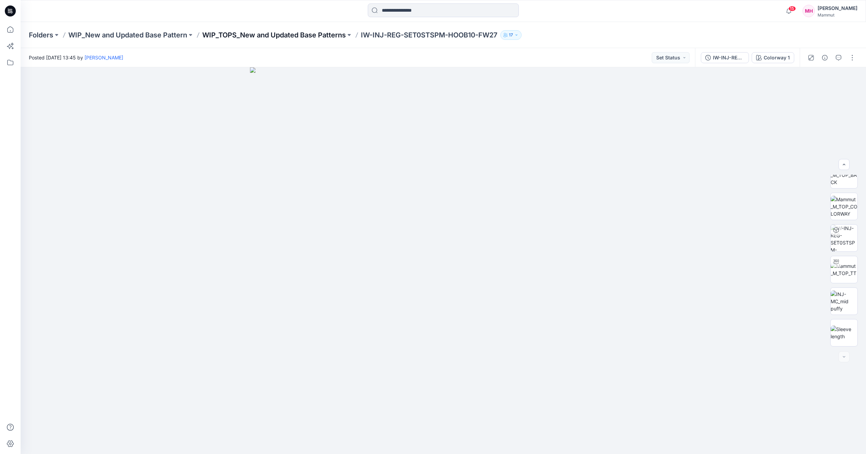
click at [258, 33] on p "WIP_TOPS_New and Updated Base Patterns" at bounding box center [274, 35] width 144 height 10
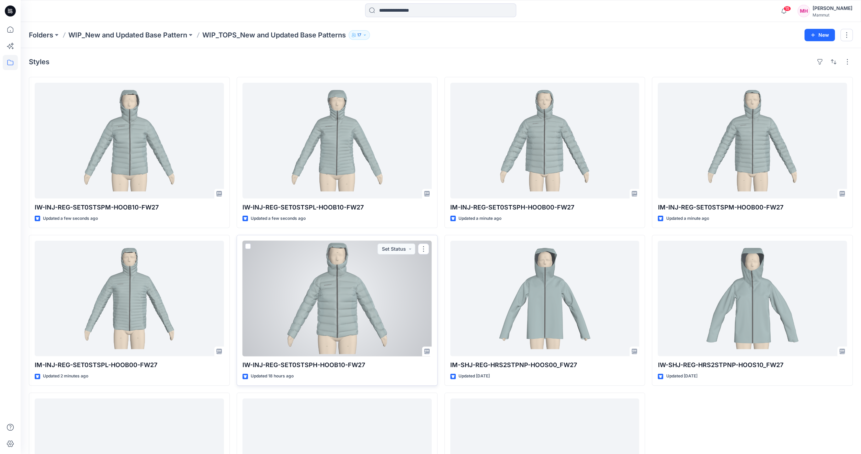
click at [397, 274] on div at bounding box center [336, 299] width 189 height 116
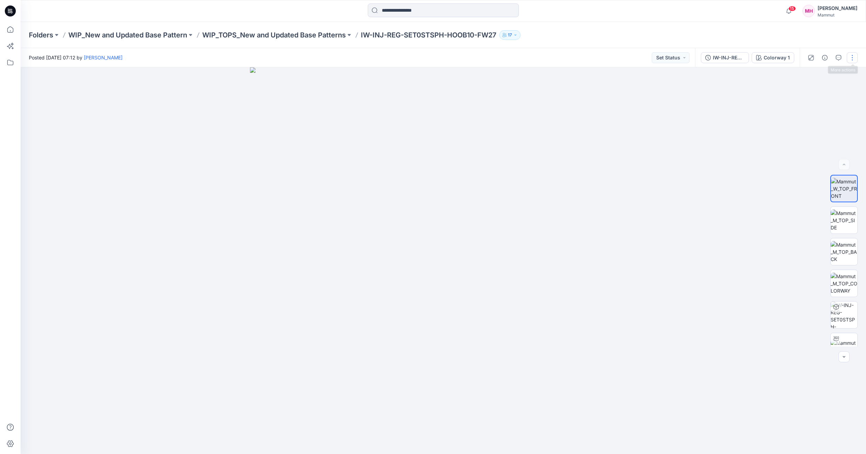
click at [852, 57] on button "button" at bounding box center [852, 57] width 11 height 11
click at [814, 94] on button "Edit" at bounding box center [823, 93] width 63 height 13
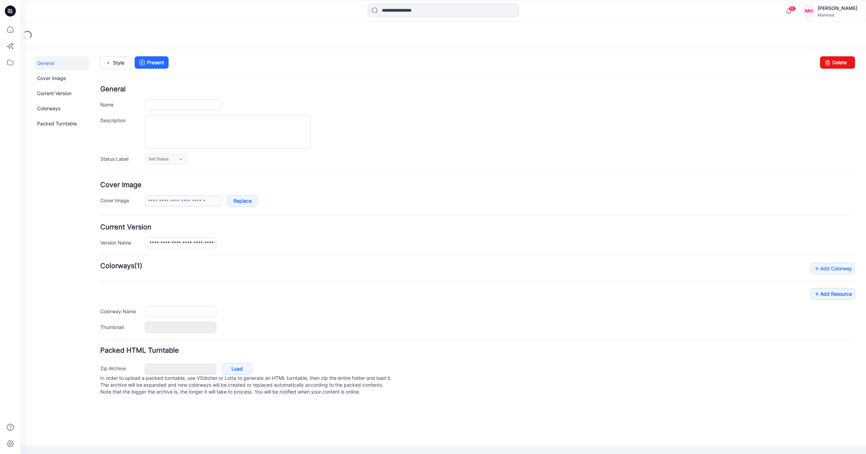
type input "**********"
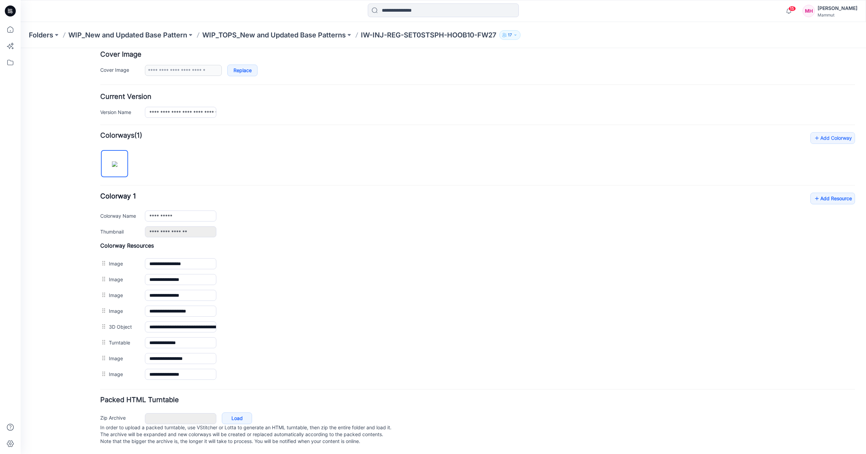
scroll to position [134, 0]
click at [827, 193] on link "Add Resource" at bounding box center [832, 199] width 45 height 12
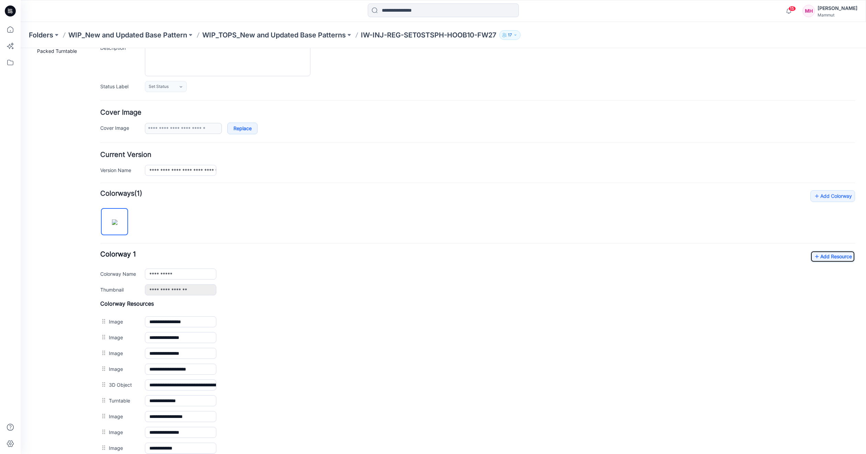
scroll to position [0, 0]
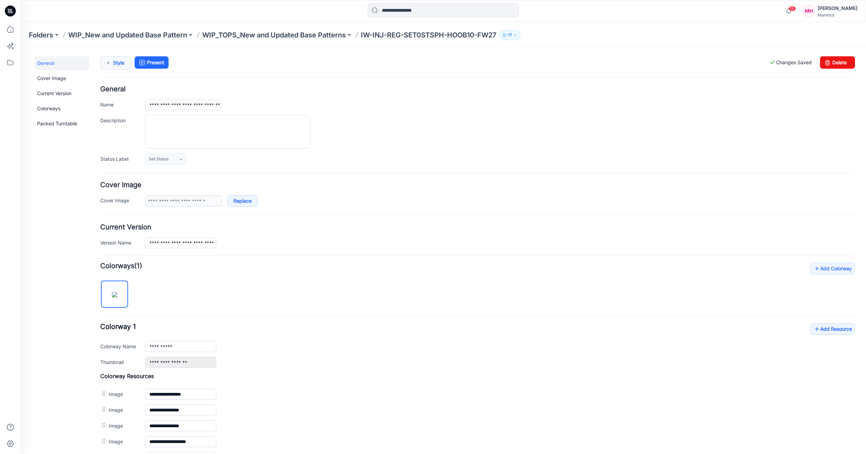
click at [121, 63] on link "Style" at bounding box center [115, 62] width 31 height 13
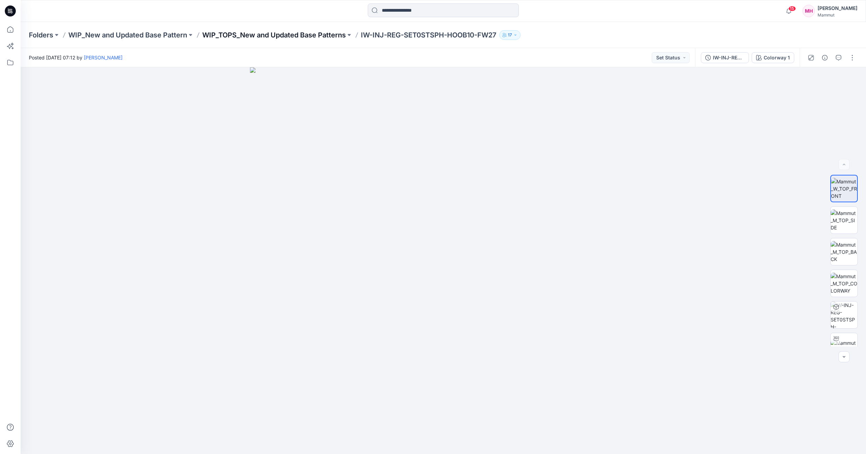
click at [265, 32] on p "WIP_TOPS_New and Updated Base Patterns" at bounding box center [274, 35] width 144 height 10
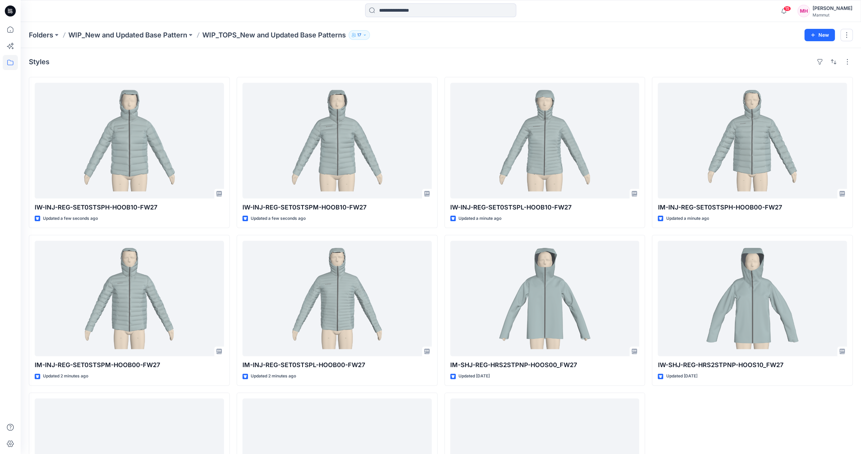
click at [367, 34] on icon "button" at bounding box center [365, 35] width 4 height 4
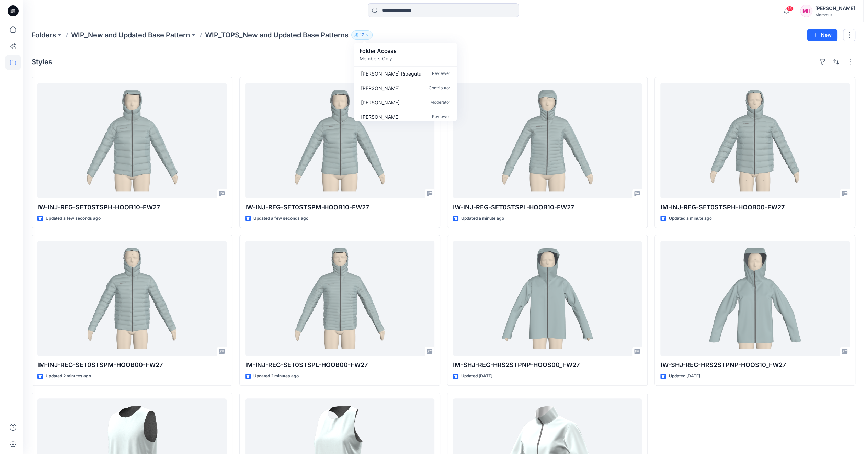
scroll to position [194, 0]
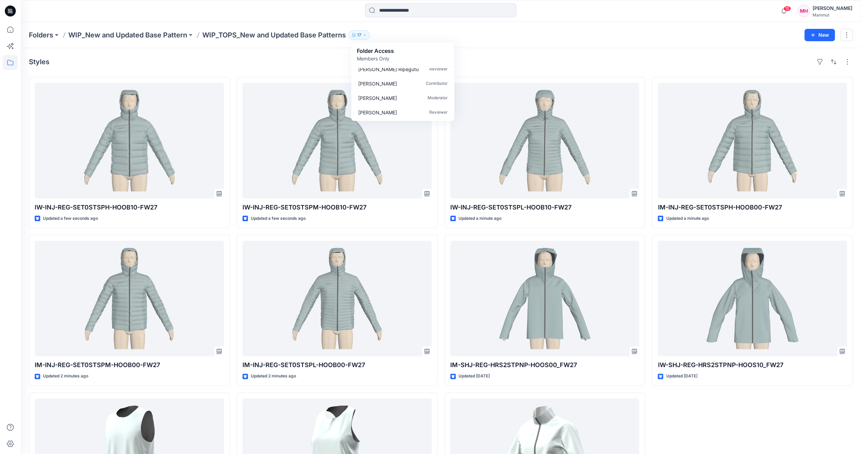
click at [566, 56] on div "Styles IW-INJ-REG-SET0STSPH-HOOB10-FW27 Updated a few seconds ago IM-INJ-REG-SE…" at bounding box center [441, 300] width 840 height 504
click at [851, 35] on button "button" at bounding box center [846, 35] width 12 height 12
click at [383, 49] on div "Styles IW-INJ-REG-SET0STSPH-HOOB10-FW27 Updated a few seconds ago IM-INJ-REG-SE…" at bounding box center [441, 300] width 840 height 504
click at [368, 32] on button "17" at bounding box center [359, 35] width 21 height 10
click at [376, 57] on p "Members Only" at bounding box center [375, 58] width 37 height 7
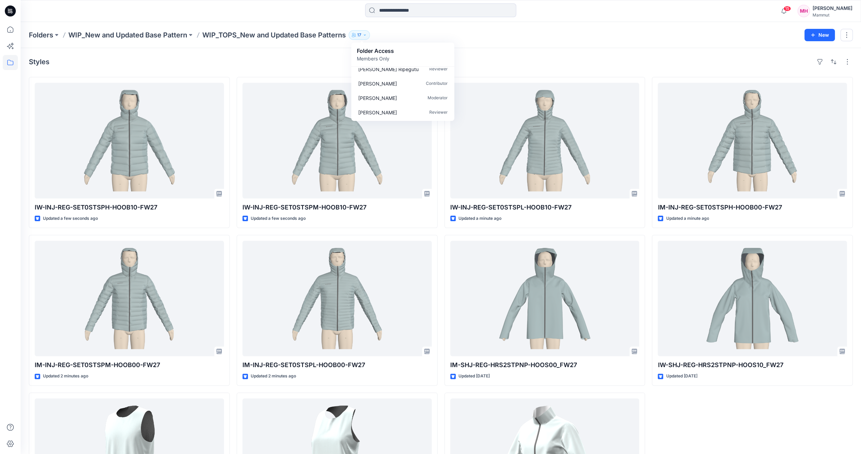
click at [375, 50] on p "Folder Access" at bounding box center [375, 51] width 37 height 8
click at [501, 45] on div "Folders WIP_New and Updated Base Pattern WIP_TOPS_New and Updated Base Patterns…" at bounding box center [441, 35] width 840 height 26
click at [164, 33] on p "WIP_New and Updated Base Pattern" at bounding box center [127, 35] width 119 height 10
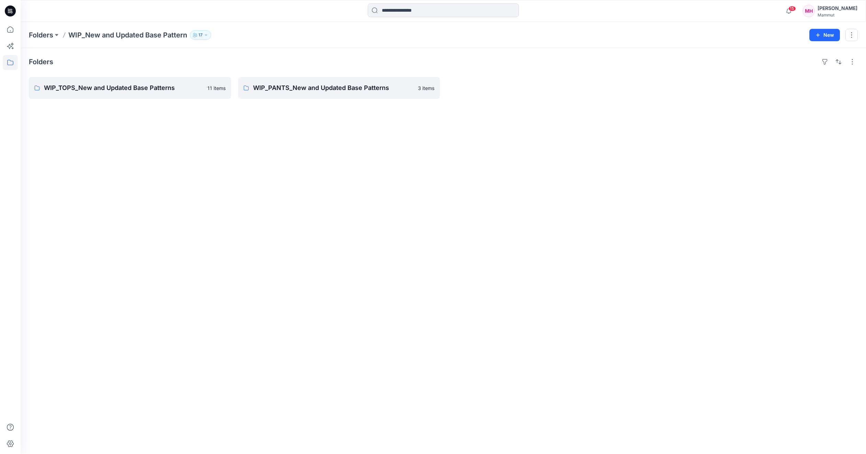
click at [207, 35] on icon "button" at bounding box center [206, 35] width 4 height 4
click at [282, 54] on icon "Manage Users" at bounding box center [283, 54] width 5 height 5
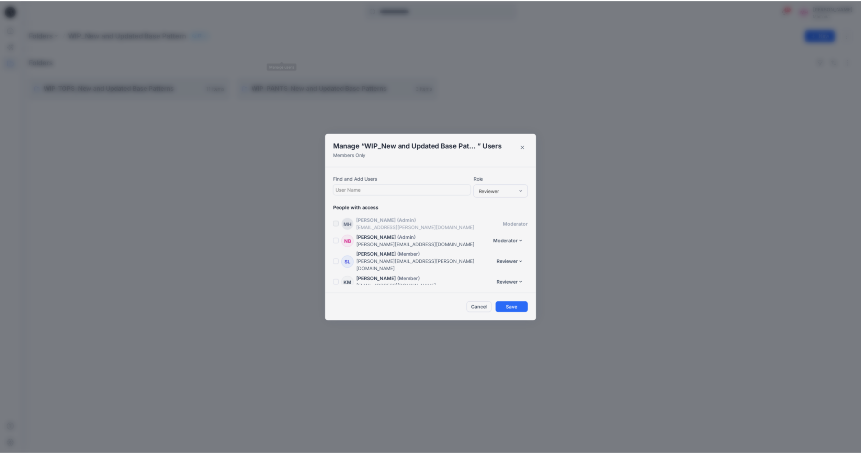
scroll to position [220, 0]
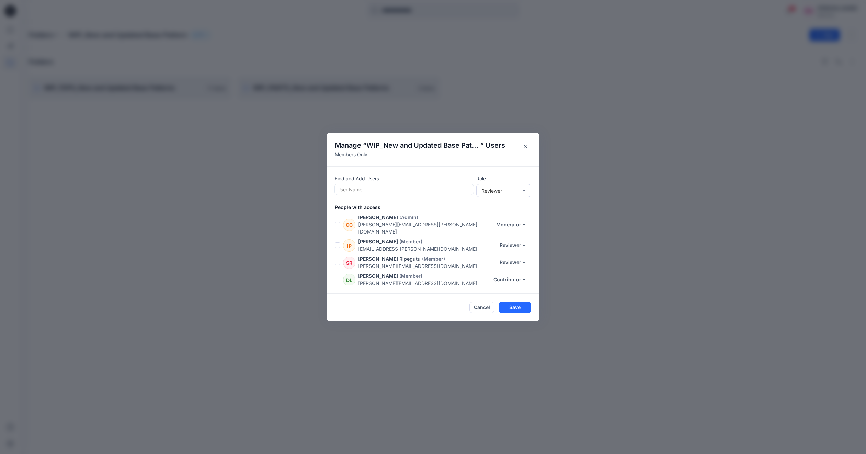
click at [346, 189] on div at bounding box center [404, 189] width 134 height 9
type input "*"
click at [591, 264] on div "Manage “ WIP_New and Updated Base Pattern ” Users Members Only Find and Add Use…" at bounding box center [433, 227] width 866 height 454
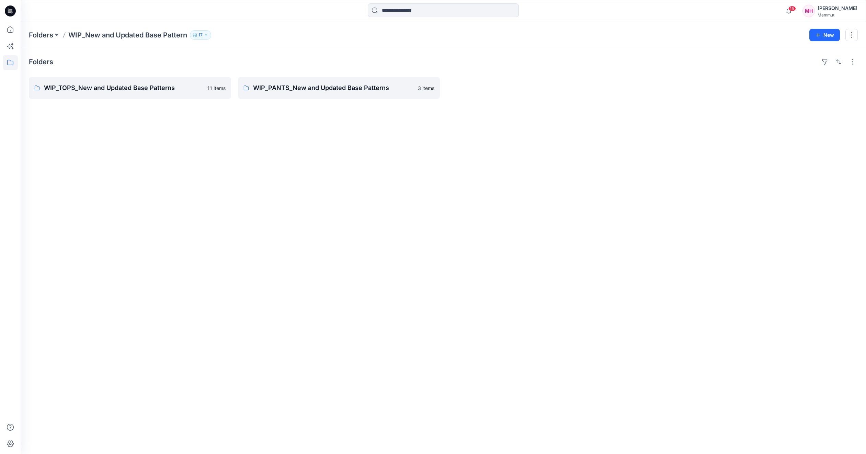
click at [850, 12] on div "Mammut" at bounding box center [838, 14] width 40 height 5
click at [797, 90] on p "Organization Settings" at bounding box center [791, 91] width 49 height 13
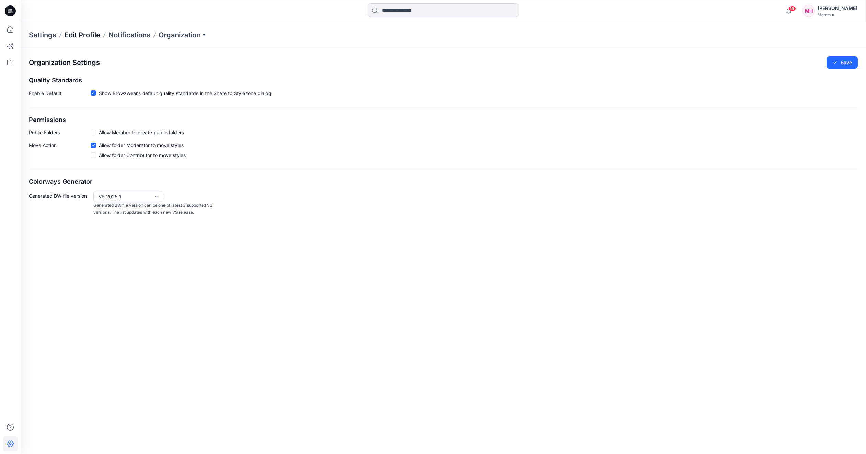
click at [77, 34] on p "Edit Profile" at bounding box center [83, 35] width 36 height 10
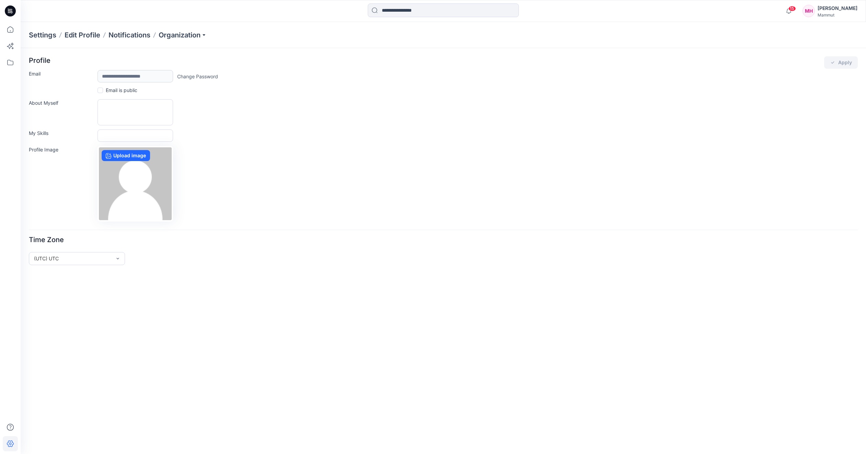
click at [45, 34] on p "Settings" at bounding box center [42, 35] width 27 height 10
click at [130, 35] on p "Notifications" at bounding box center [130, 35] width 42 height 10
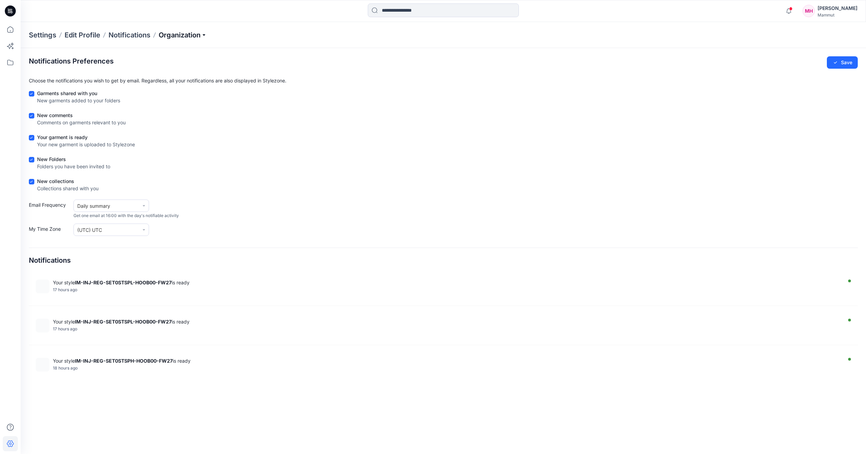
click at [174, 38] on p "Organization" at bounding box center [183, 35] width 48 height 10
click at [173, 52] on link "Invite/Edit Users" at bounding box center [184, 51] width 100 height 14
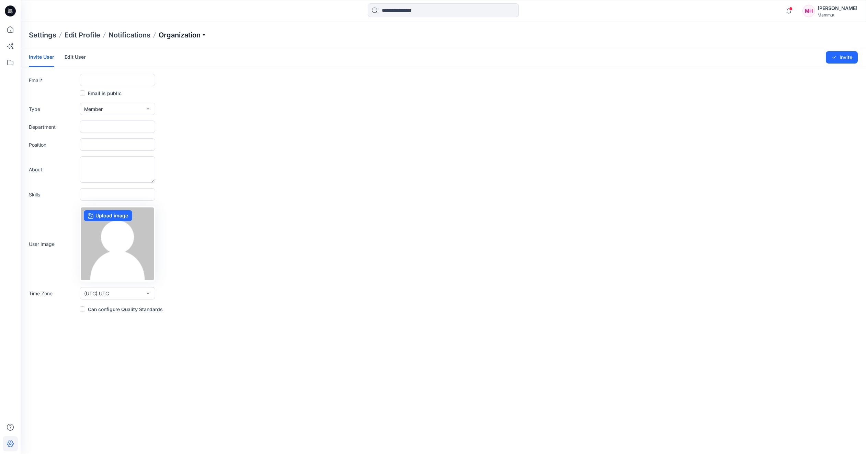
click at [199, 35] on p "Organization" at bounding box center [183, 35] width 48 height 10
click at [189, 107] on link "Organization Settings" at bounding box center [184, 106] width 100 height 14
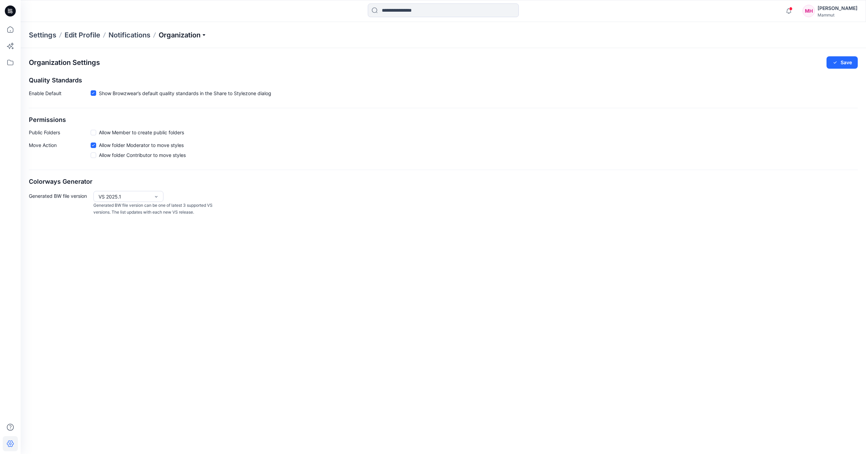
click at [184, 34] on p "Organization" at bounding box center [183, 35] width 48 height 10
click at [152, 120] on link "User Roles" at bounding box center [184, 120] width 100 height 14
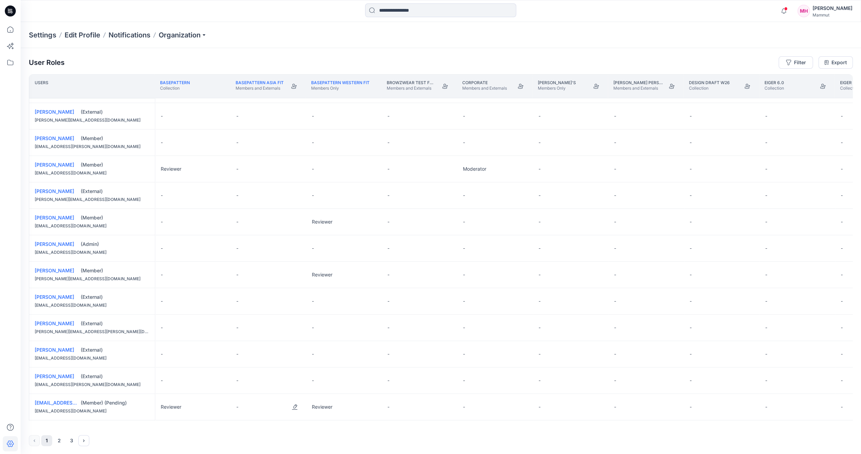
click at [271, 402] on div "-" at bounding box center [269, 407] width 76 height 26
click at [295, 404] on button "Edit Role" at bounding box center [294, 407] width 12 height 12
click at [256, 360] on button "Reviewer" at bounding box center [262, 363] width 74 height 12
click at [113, 400] on div "(Member) (Pending)" at bounding box center [115, 402] width 69 height 7
click at [455, 443] on div "1 2 3" at bounding box center [441, 440] width 824 height 11
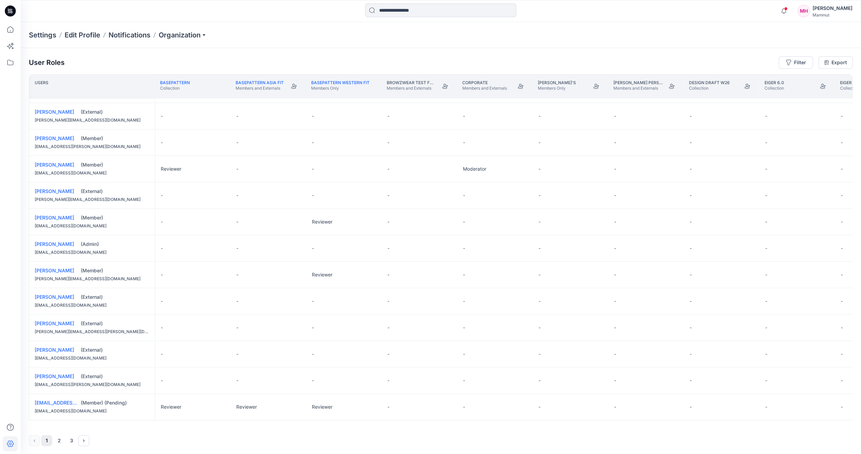
scroll to position [339, 0]
click at [49, 401] on link "[EMAIL_ADDRESS][DOMAIN_NAME]" at bounding box center [76, 403] width 83 height 6
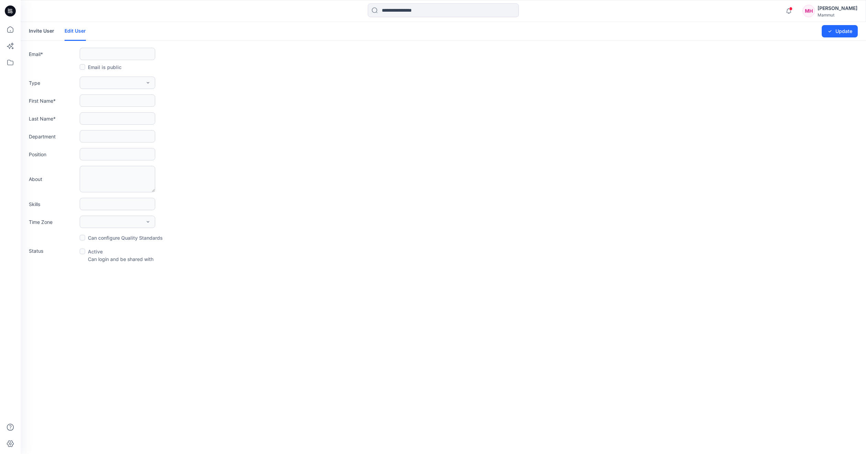
type input "**********"
type input "***"
type input "**********"
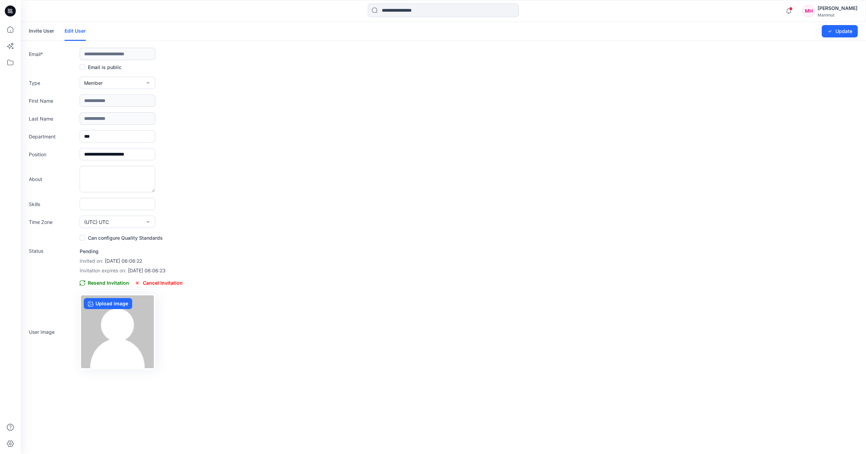
click at [367, 313] on div "User Image Upload image" at bounding box center [443, 332] width 829 height 76
click at [106, 284] on span "Resend Invitation" at bounding box center [104, 283] width 49 height 8
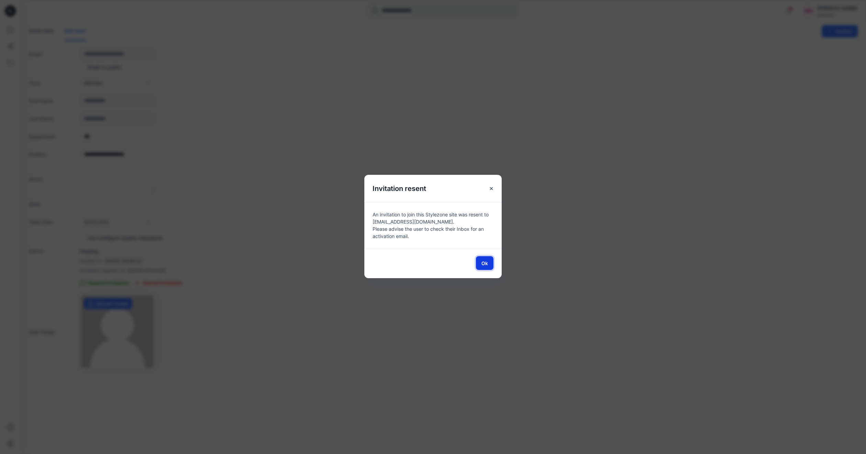
click at [484, 261] on span "Ok" at bounding box center [484, 263] width 7 height 7
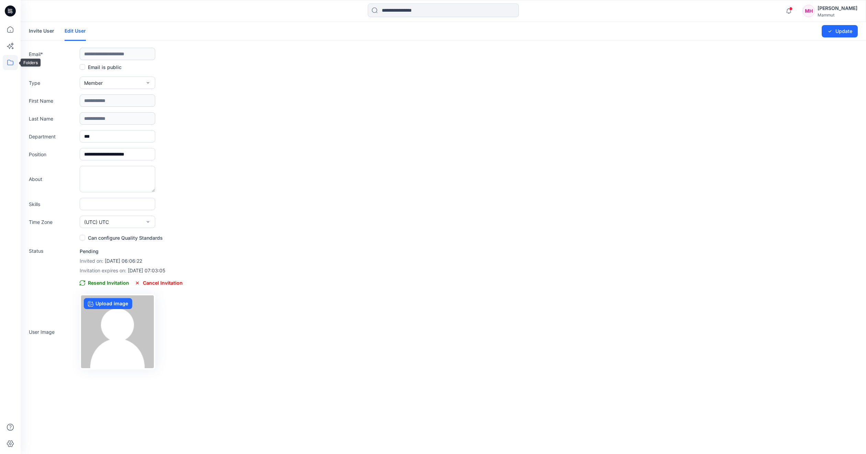
click at [8, 63] on icon at bounding box center [10, 62] width 15 height 15
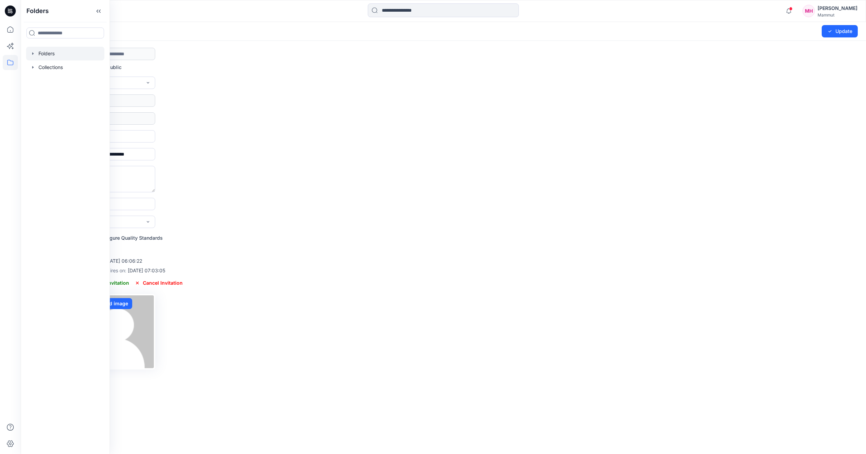
click at [49, 52] on div at bounding box center [65, 54] width 78 height 14
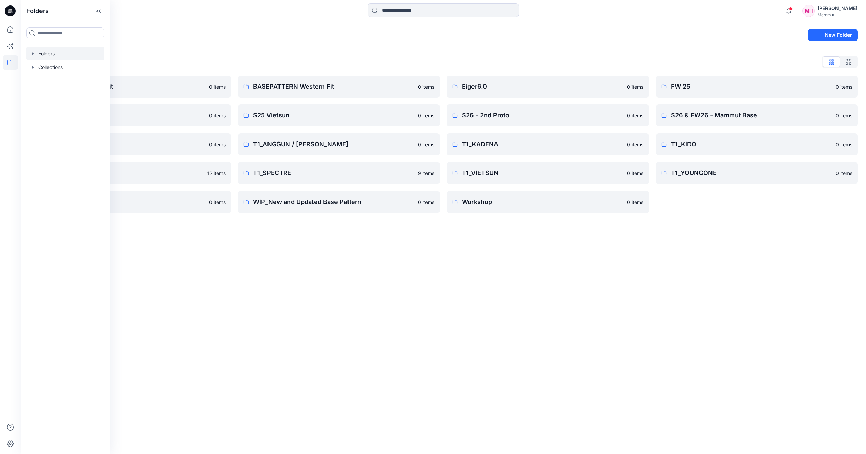
click at [220, 361] on div "Folders New Folder Folders List BASEPATTERN Asia Fit 0 items S25 SLN 0 items SS…" at bounding box center [444, 238] width 846 height 432
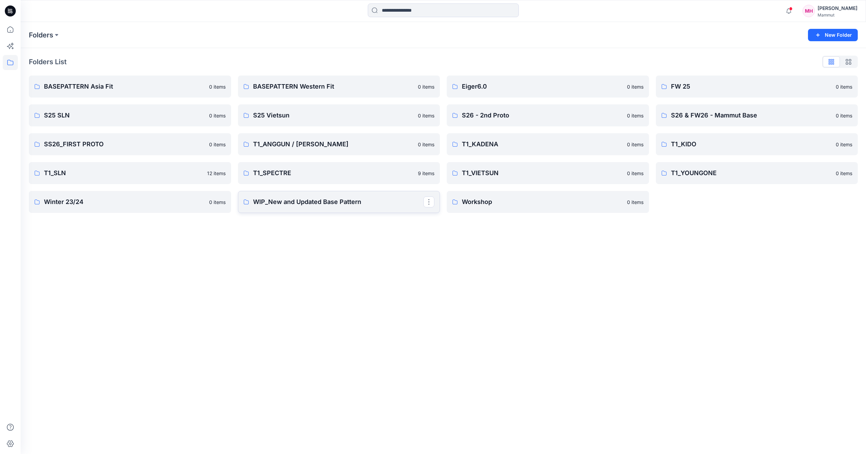
click at [313, 197] on p "WIP_New and Updated Base Pattern" at bounding box center [338, 202] width 171 height 10
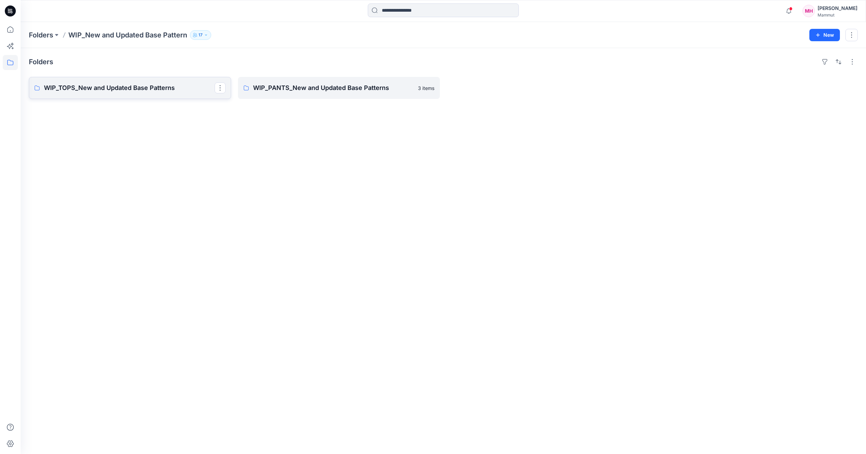
click at [97, 87] on p "WIP_TOPS_New and Updated Base Patterns" at bounding box center [129, 88] width 171 height 10
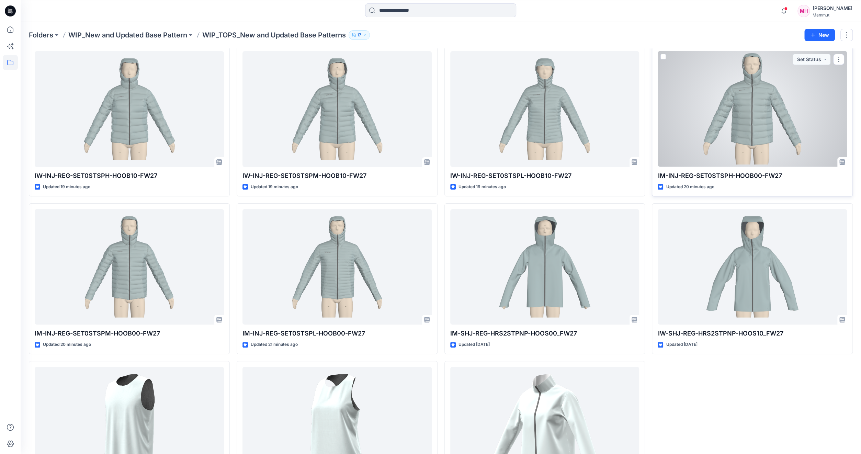
scroll to position [97, 0]
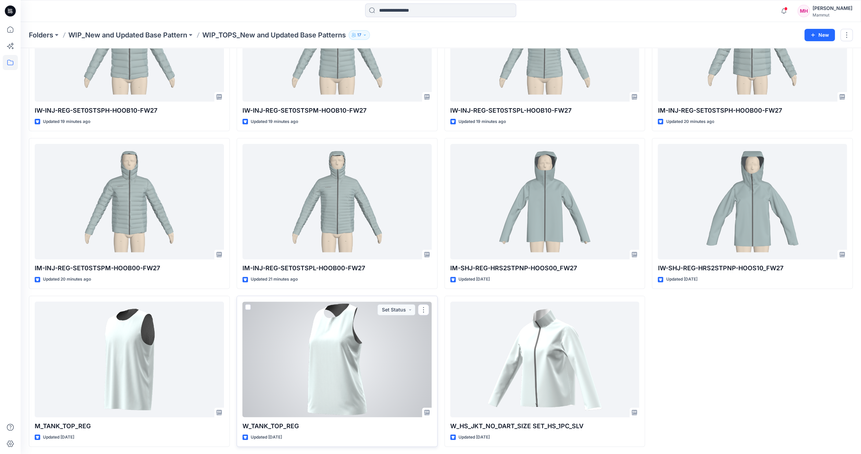
click at [338, 351] on div at bounding box center [336, 360] width 189 height 116
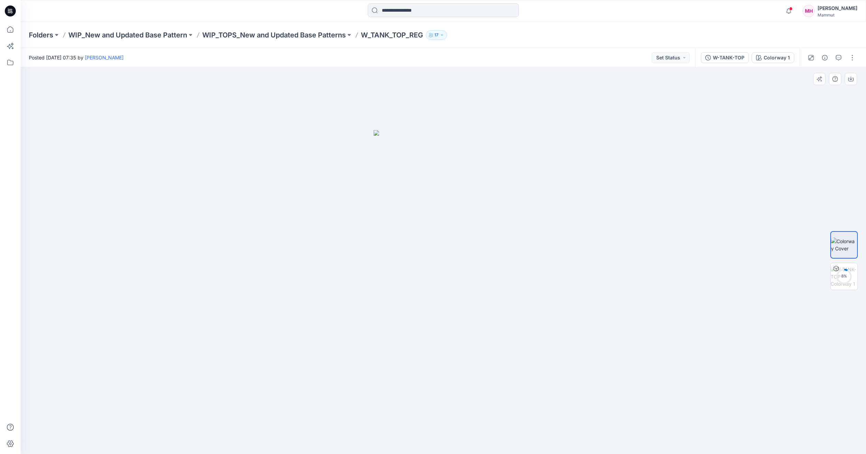
drag, startPoint x: 442, startPoint y: 304, endPoint x: 383, endPoint y: 307, distance: 59.9
click at [381, 307] on img at bounding box center [444, 292] width 140 height 324
click at [844, 280] on img at bounding box center [844, 277] width 27 height 22
click at [322, 32] on p "WIP_TOPS_New and Updated Base Patterns" at bounding box center [274, 35] width 144 height 10
